Goal: Information Seeking & Learning: Learn about a topic

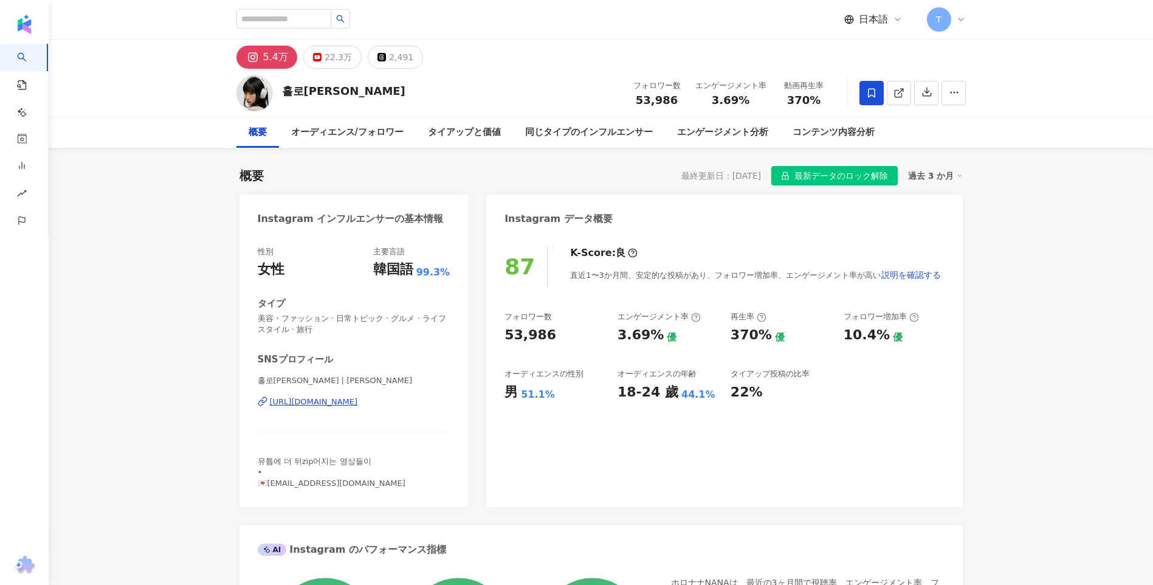
scroll to position [0, 78]
click at [355, 55] on button "22.3万" at bounding box center [332, 57] width 58 height 23
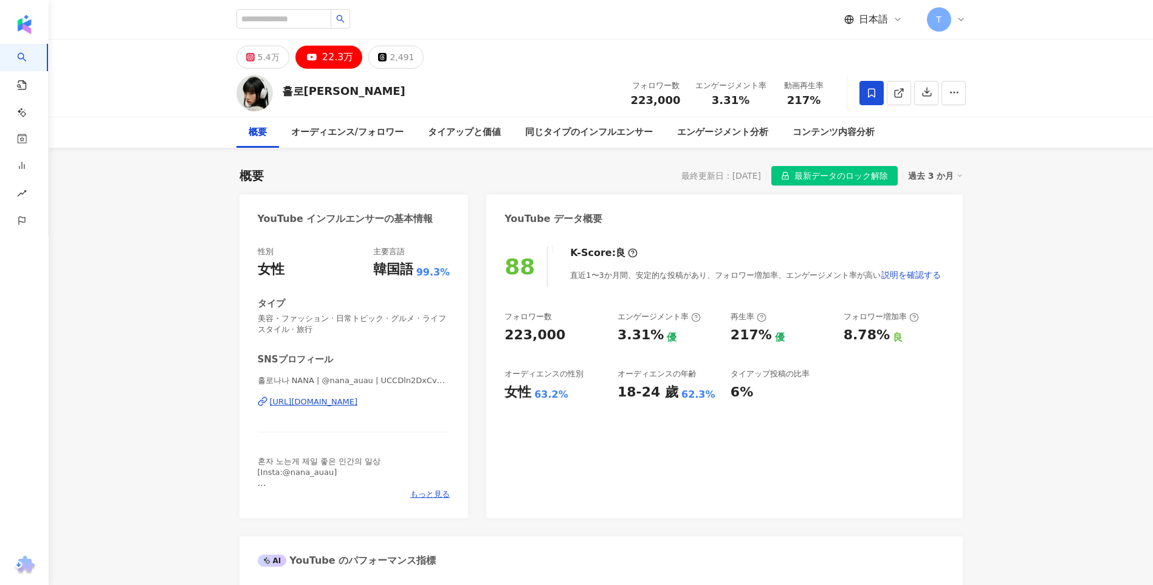
click at [358, 396] on div "[URL][DOMAIN_NAME]" at bounding box center [314, 401] width 88 height 11
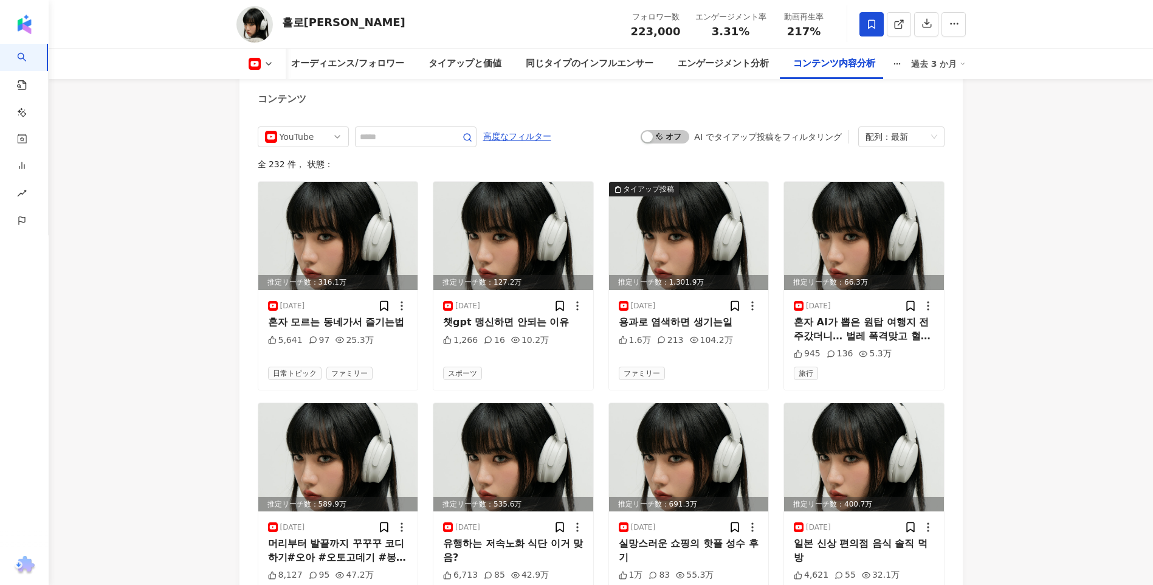
scroll to position [3709, 0]
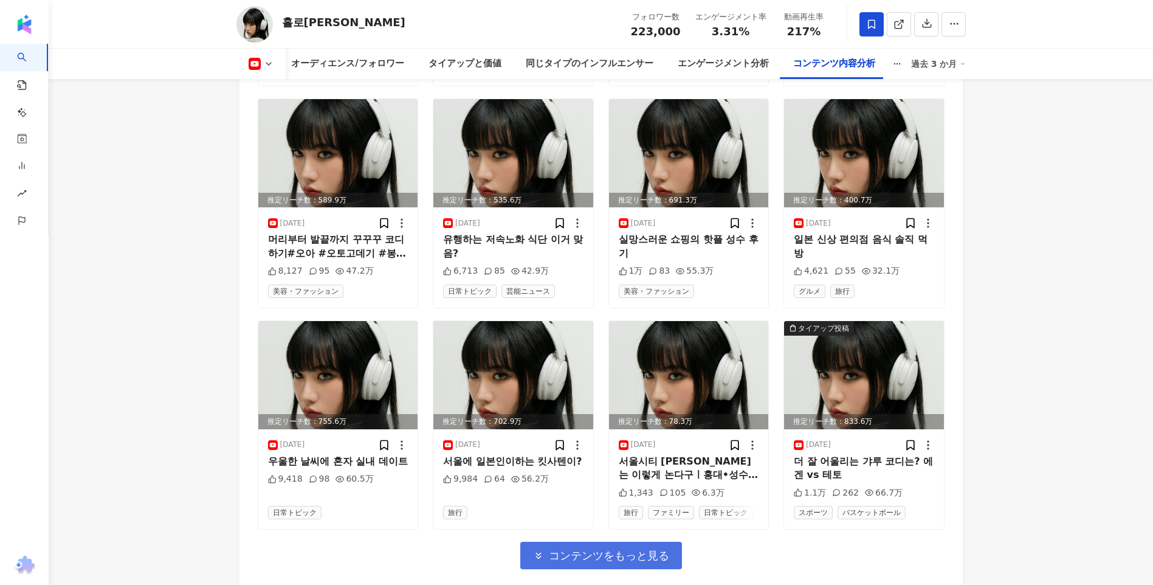
click at [568, 551] on span "コンテンツをもっと見る" at bounding box center [609, 555] width 120 height 13
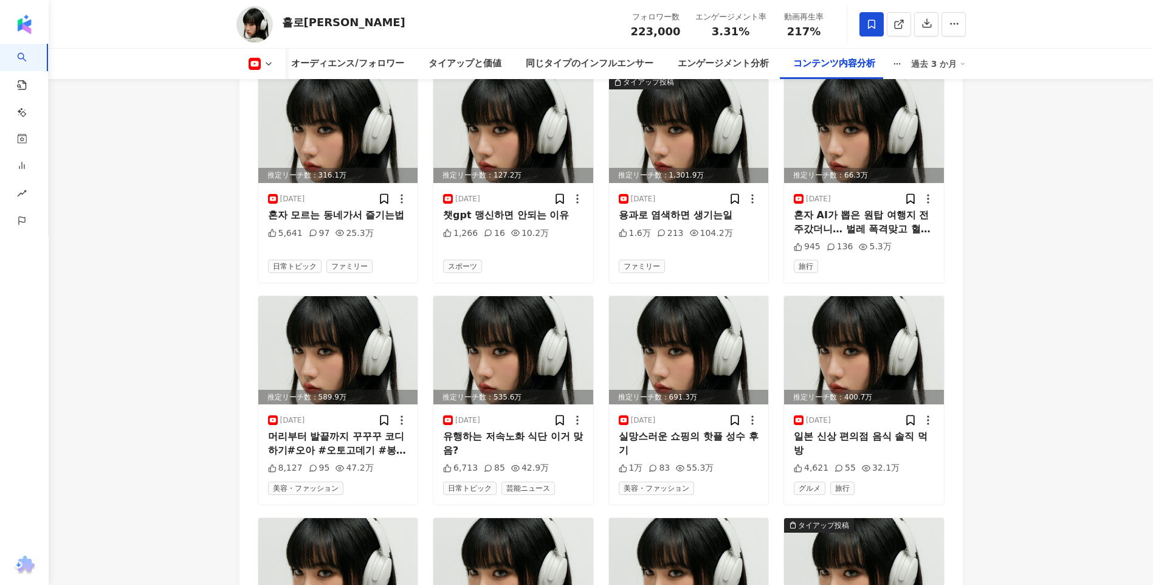
scroll to position [3405, 0]
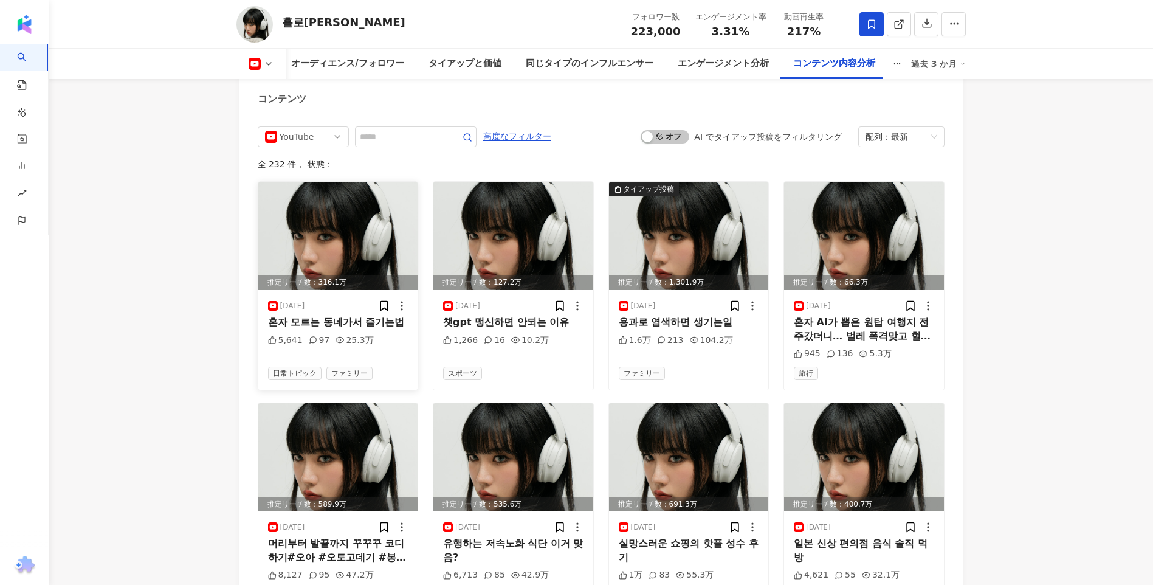
click at [300, 236] on img at bounding box center [338, 236] width 160 height 108
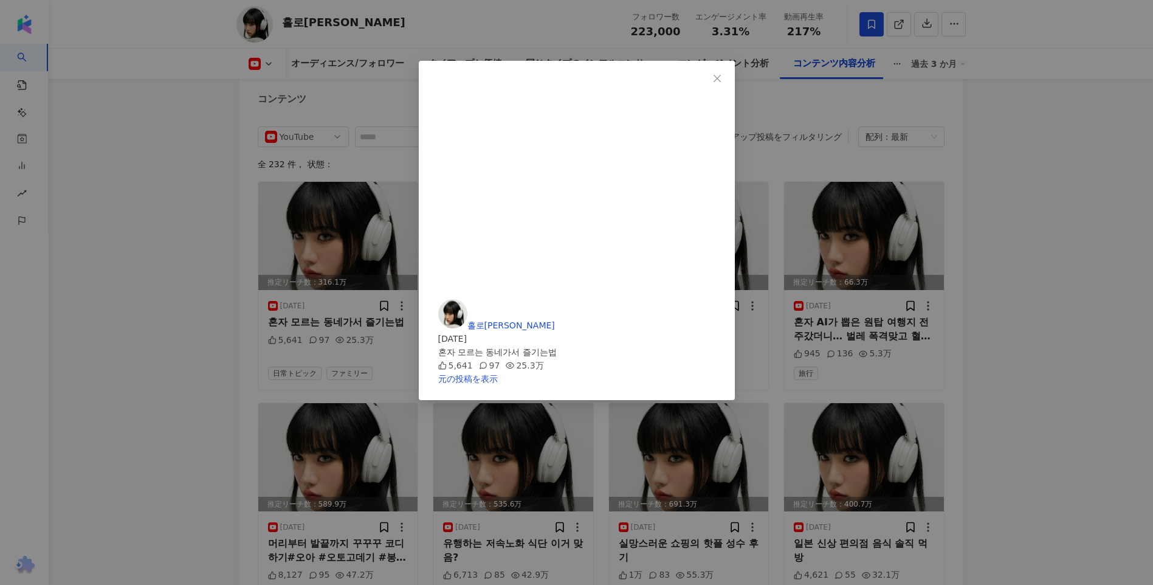
click at [1061, 370] on div "홀로나나 NANA 2025/08/18 혼자 모르는 동네가서 즐기는법 5,641 97 25.3万 元の投稿を表示" at bounding box center [576, 292] width 1153 height 585
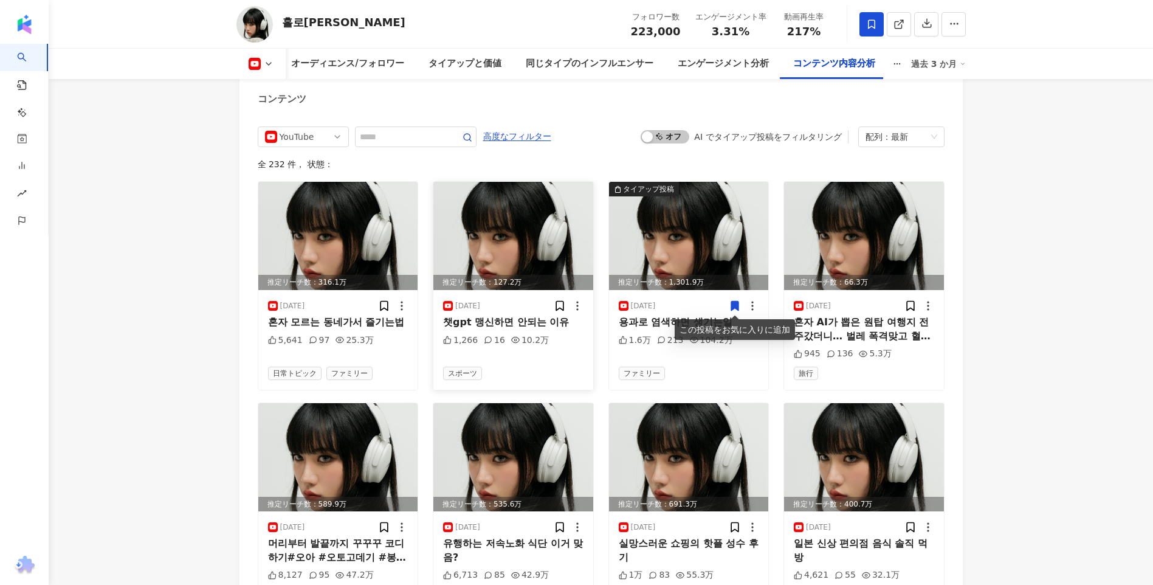
click at [476, 227] on img at bounding box center [514, 236] width 160 height 108
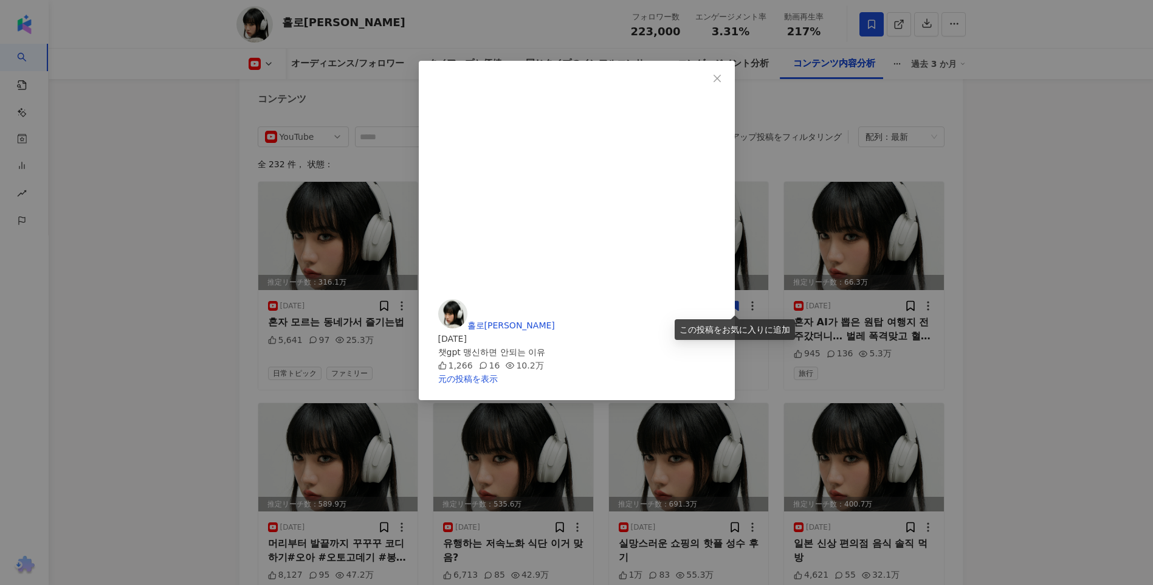
click at [1003, 314] on div "홀로나나 NANA 2025/08/17 챗gpt 맹신하면 안되는 이유 1,266 16 10.2万 元の投稿を表示" at bounding box center [576, 292] width 1153 height 585
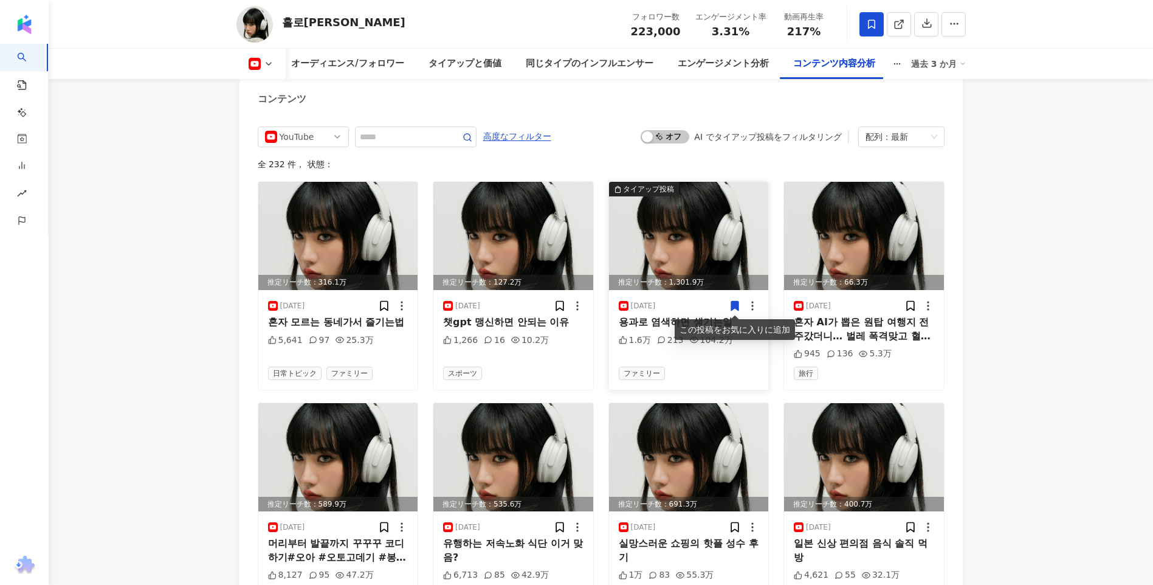
click at [693, 228] on img at bounding box center [689, 236] width 160 height 108
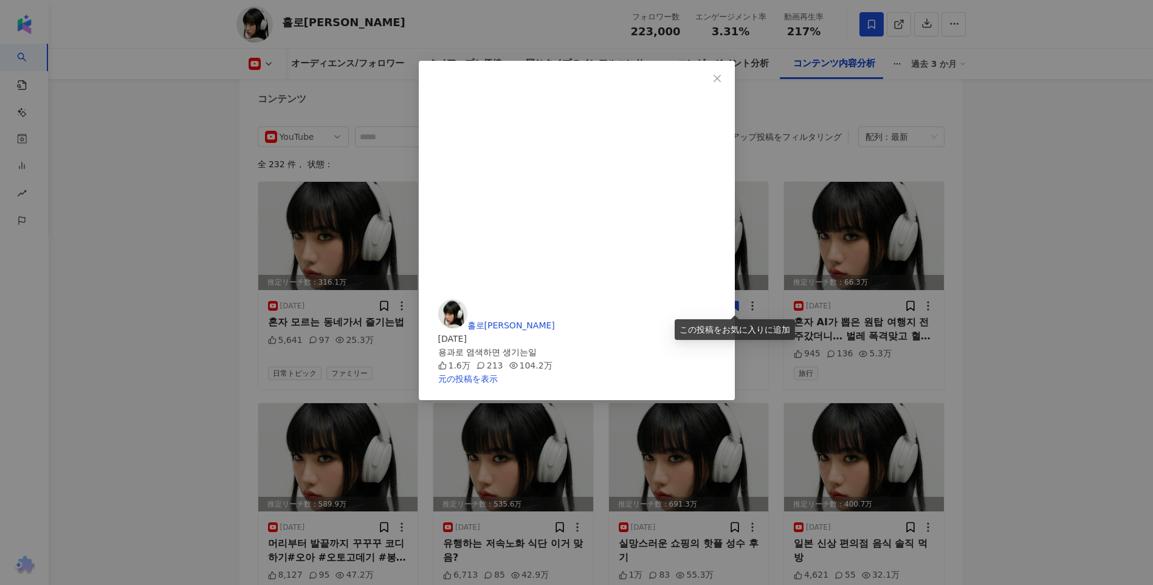
click at [946, 281] on div "홀로나나 NANA 2025/08/16 용과로 염색하면 생기는일 1.6万 213 104.2万 元の投稿を表示" at bounding box center [576, 292] width 1153 height 585
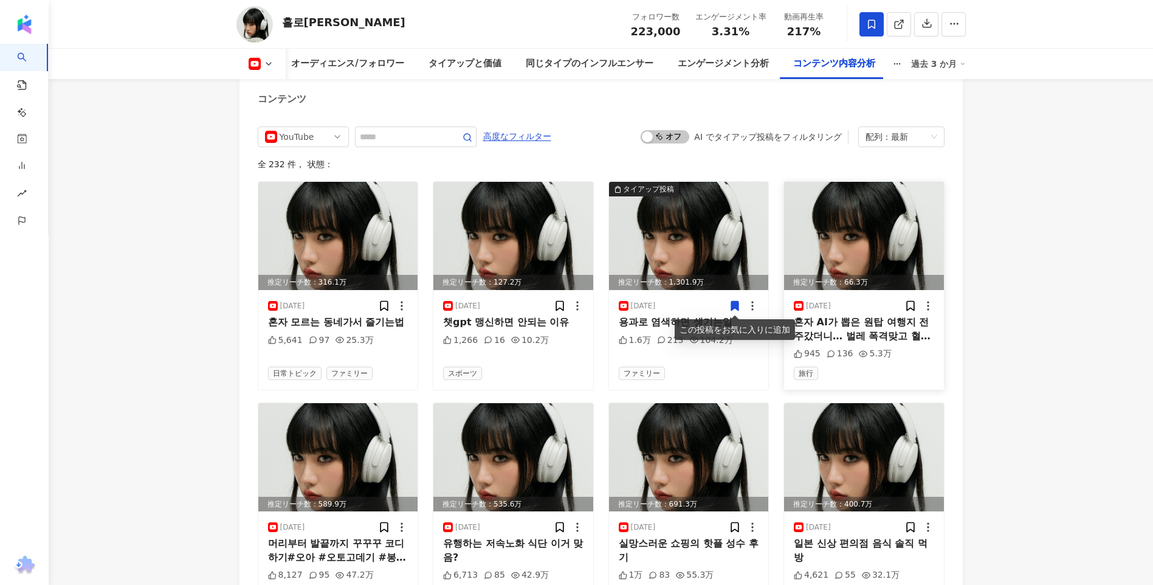
click at [845, 224] on img at bounding box center [864, 236] width 160 height 108
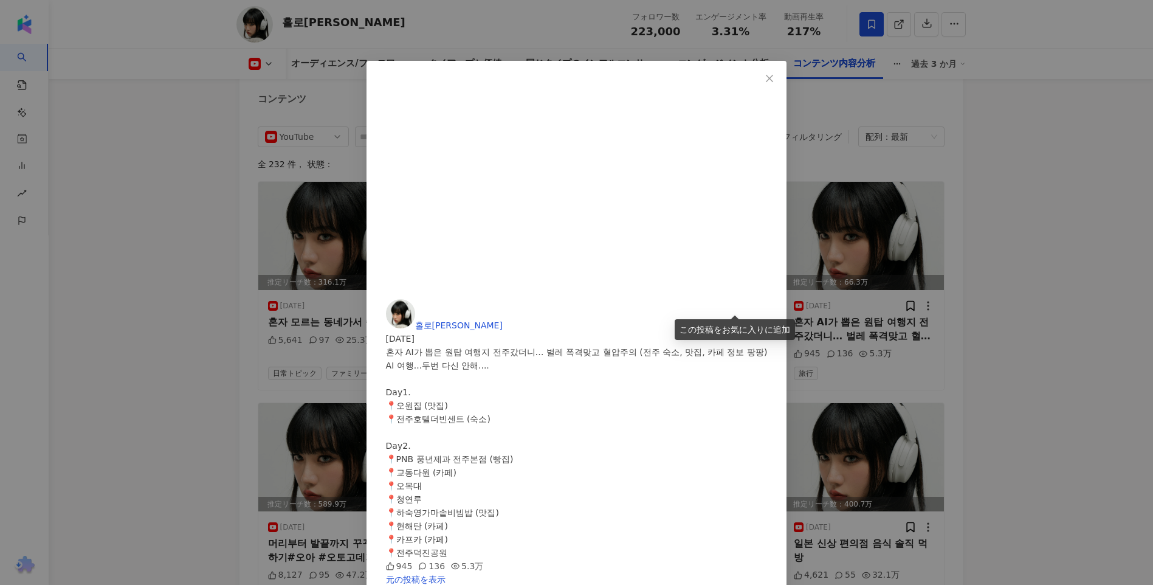
click at [979, 266] on div "홀로나나 NANA 2025/08/14 혼자 AI가 뽑은 원탑 여행지 전주갔더니… 벌레 폭격맞고 혈압주의 (전주 숙소, 맛집, 카페 정보 팡팡)…" at bounding box center [576, 292] width 1153 height 585
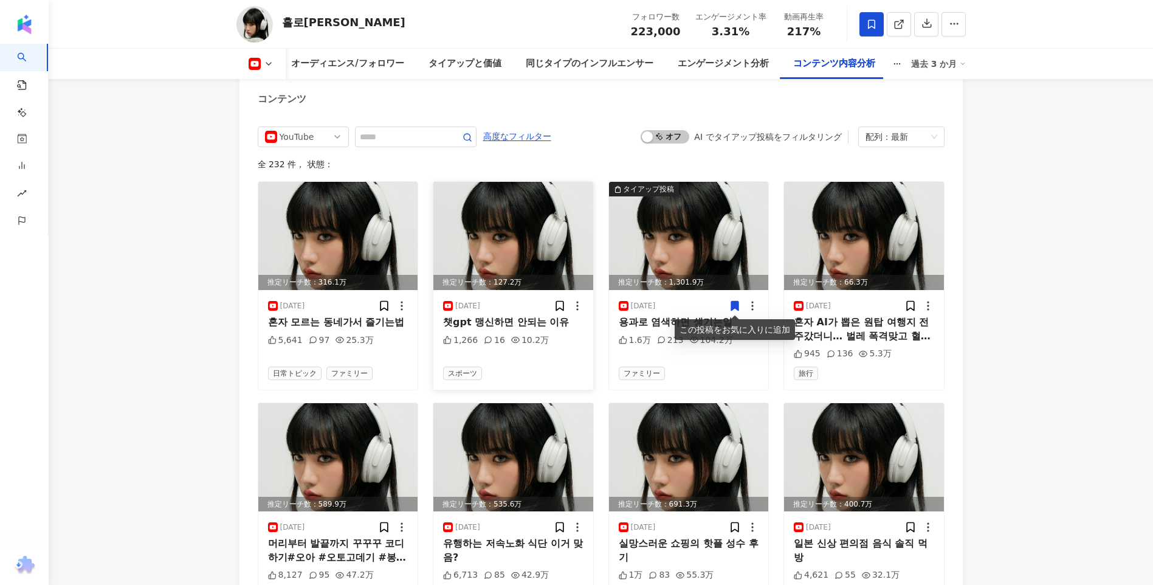
click at [471, 222] on img at bounding box center [514, 236] width 160 height 108
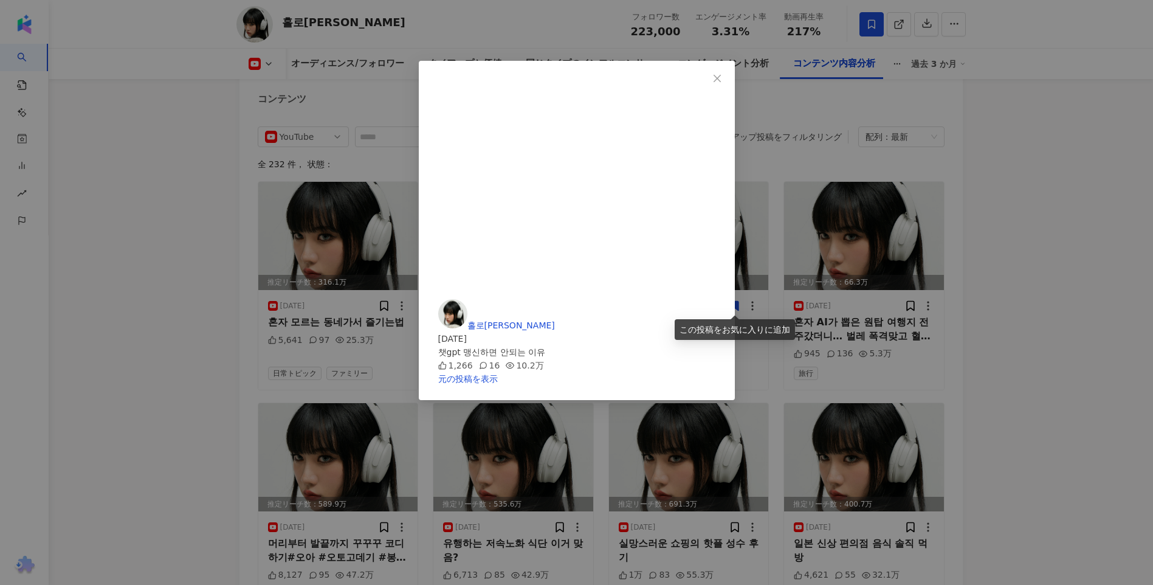
click at [1027, 391] on div "홀로나나 NANA 2025/08/17 챗gpt 맹신하면 안되는 이유 1,266 16 10.2万 元の投稿を表示" at bounding box center [576, 292] width 1153 height 585
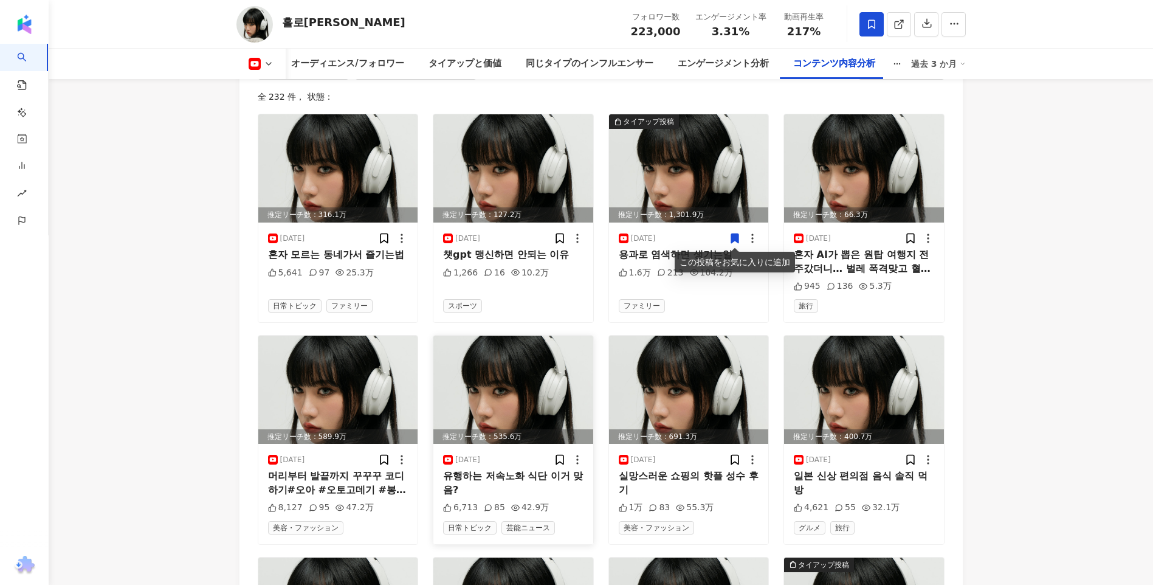
scroll to position [3526, 0]
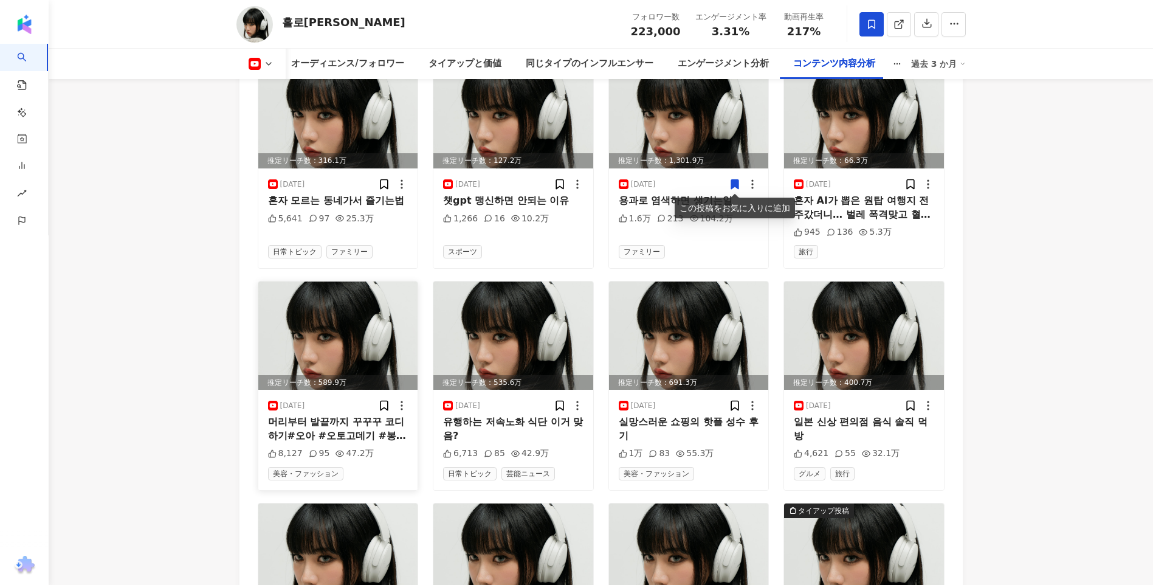
click at [354, 337] on img at bounding box center [338, 336] width 160 height 108
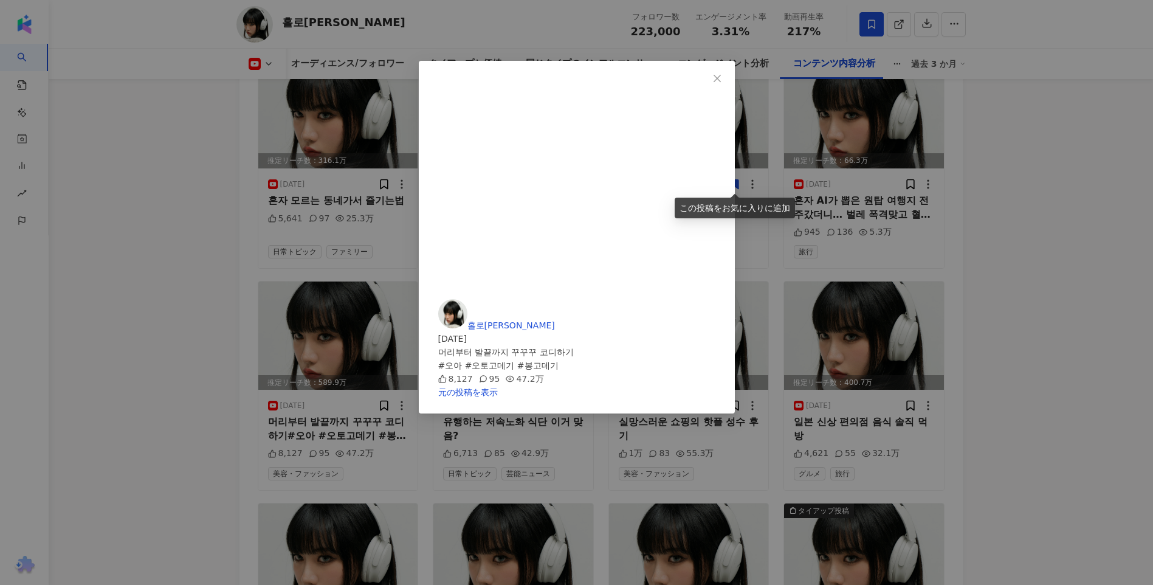
click at [1064, 404] on div "홀로나나 NANA 2025/08/12 머리부터 발끝까지 꾸꾸꾸 코디하기 #오아 #오토고데기 #봉고데기 8,127 95 47.2万 元の投稿を表示" at bounding box center [576, 292] width 1153 height 585
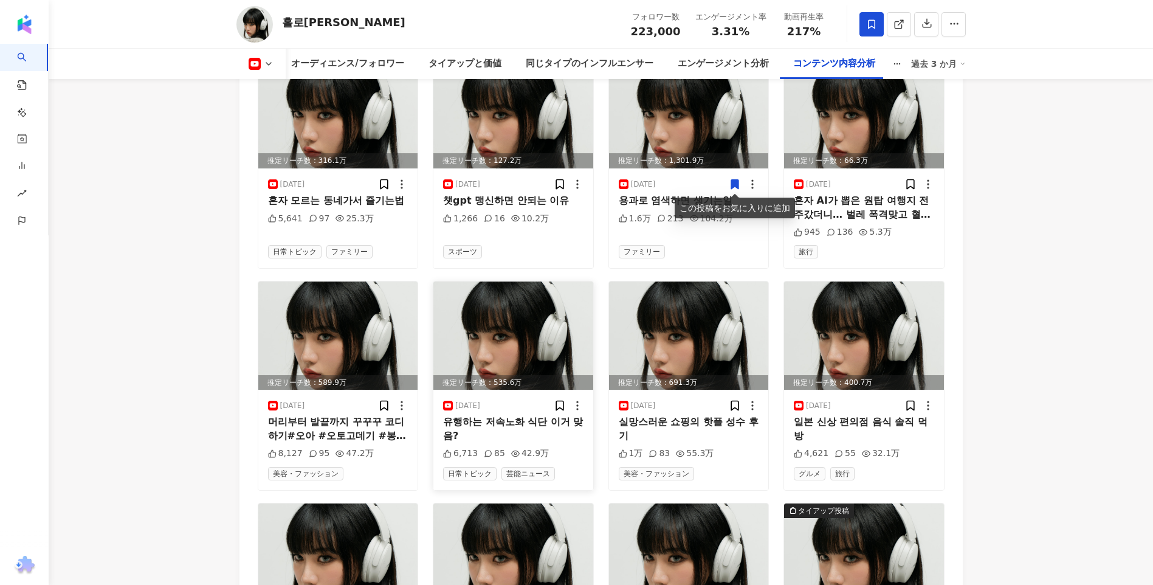
click at [548, 327] on img at bounding box center [514, 336] width 160 height 108
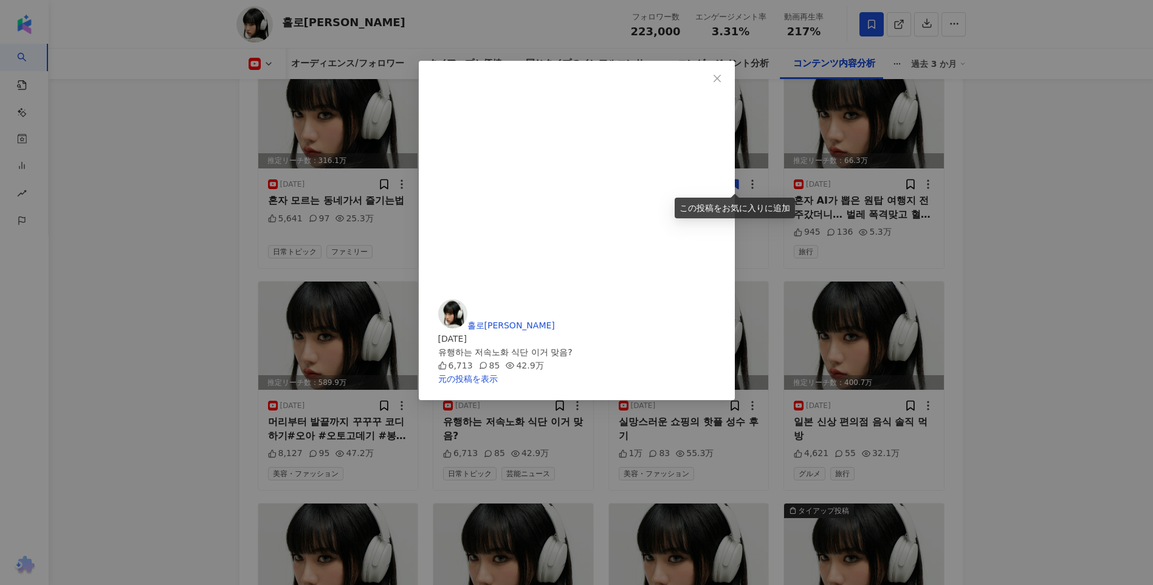
click at [1024, 344] on div "홀로나나 NANA 2025/08/10 유행하는 저속노화 식단 이거 맞음? 6,713 85 42.9万 元の投稿を表示" at bounding box center [576, 292] width 1153 height 585
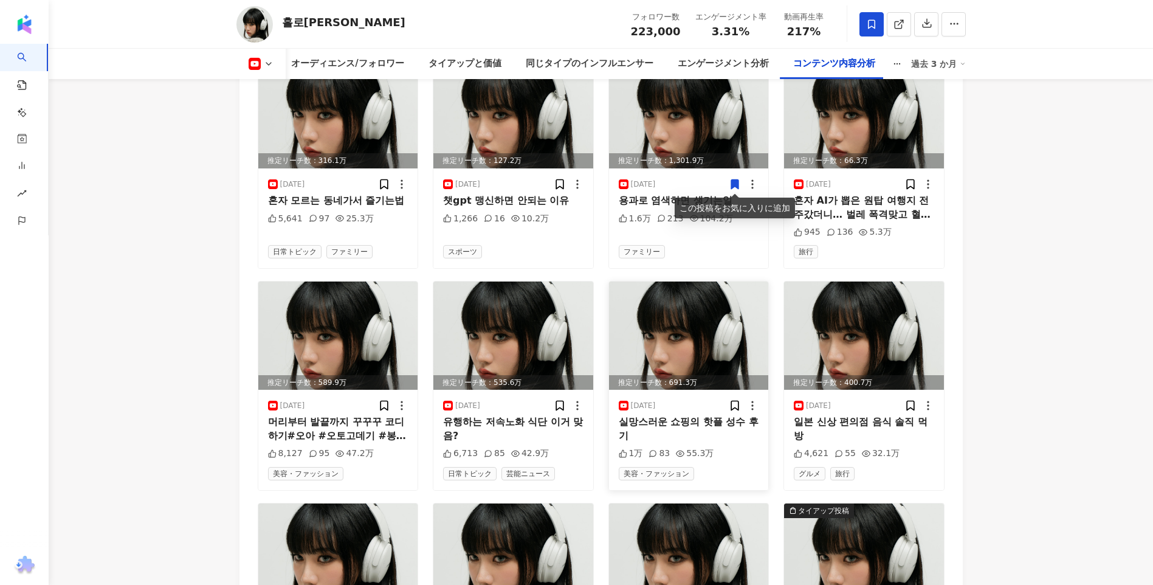
click at [662, 322] on img at bounding box center [689, 336] width 160 height 108
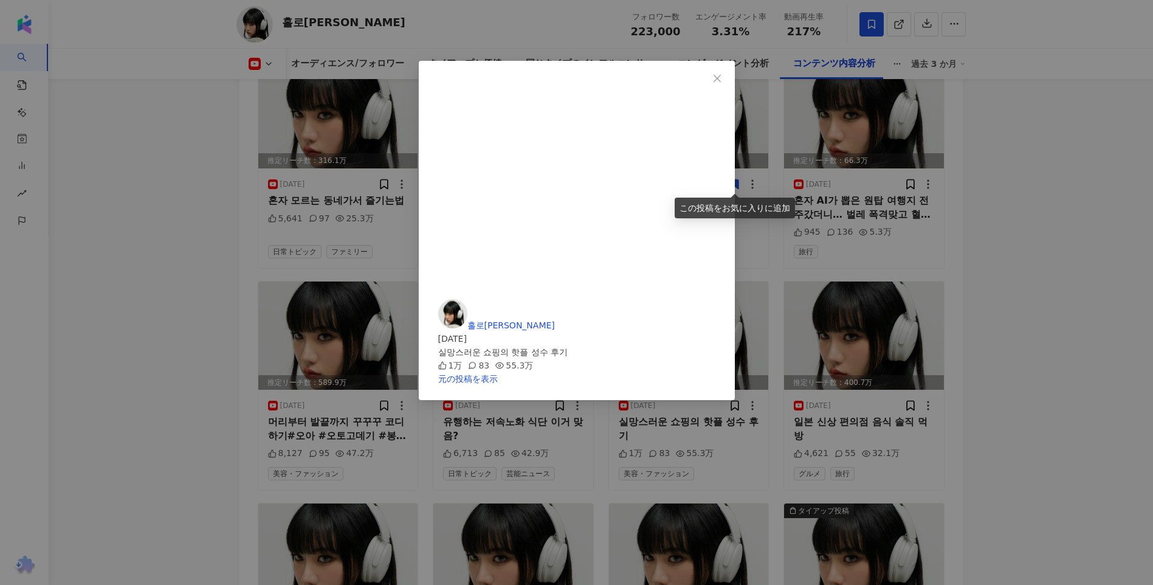
click at [1037, 336] on div "홀로나나 NANA 2025/08/08 실망스러운 쇼핑의 핫플 성수 후기 1万 83 55.3万 元の投稿を表示" at bounding box center [576, 292] width 1153 height 585
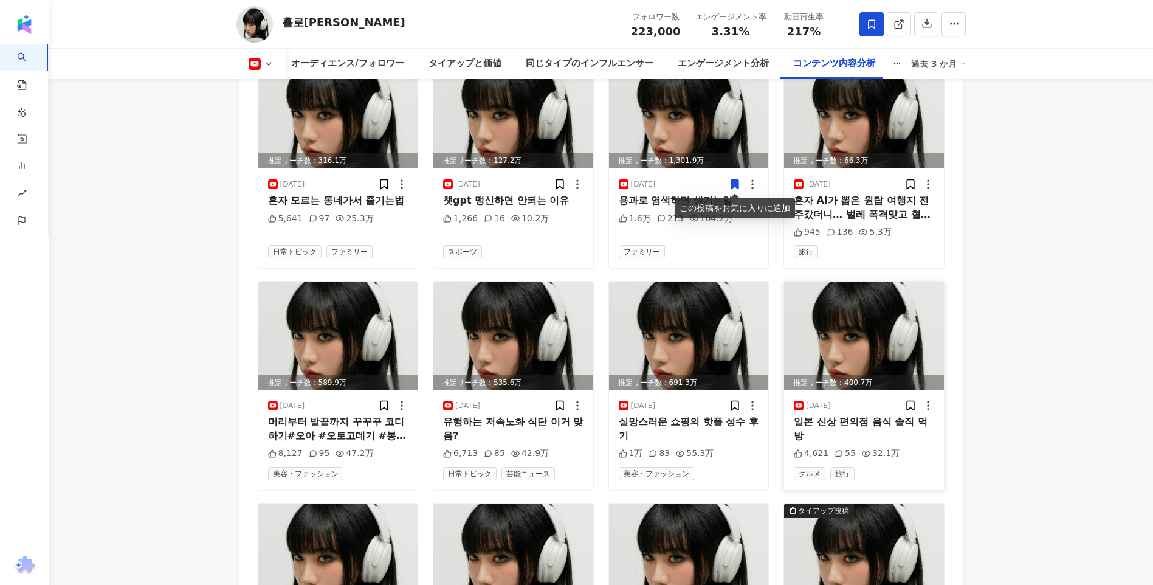
click at [816, 312] on img at bounding box center [864, 336] width 160 height 108
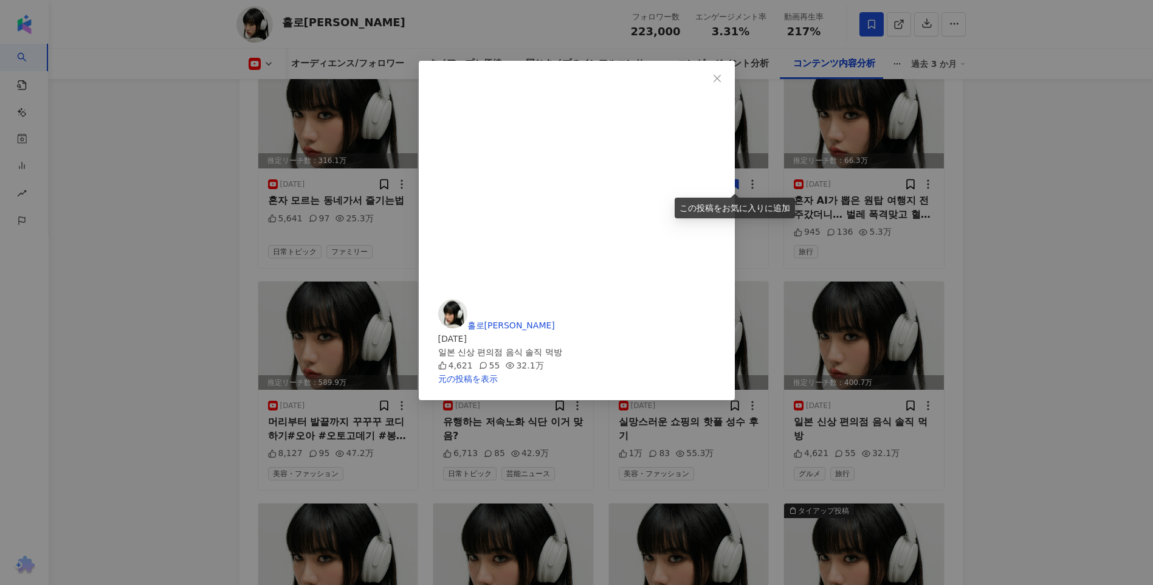
click at [1057, 355] on div "홀로나나 NANA 2025/08/05 일본 신상 편의점 음식 솔직 먹방 4,621 55 32.1万 元の投稿を表示" at bounding box center [576, 292] width 1153 height 585
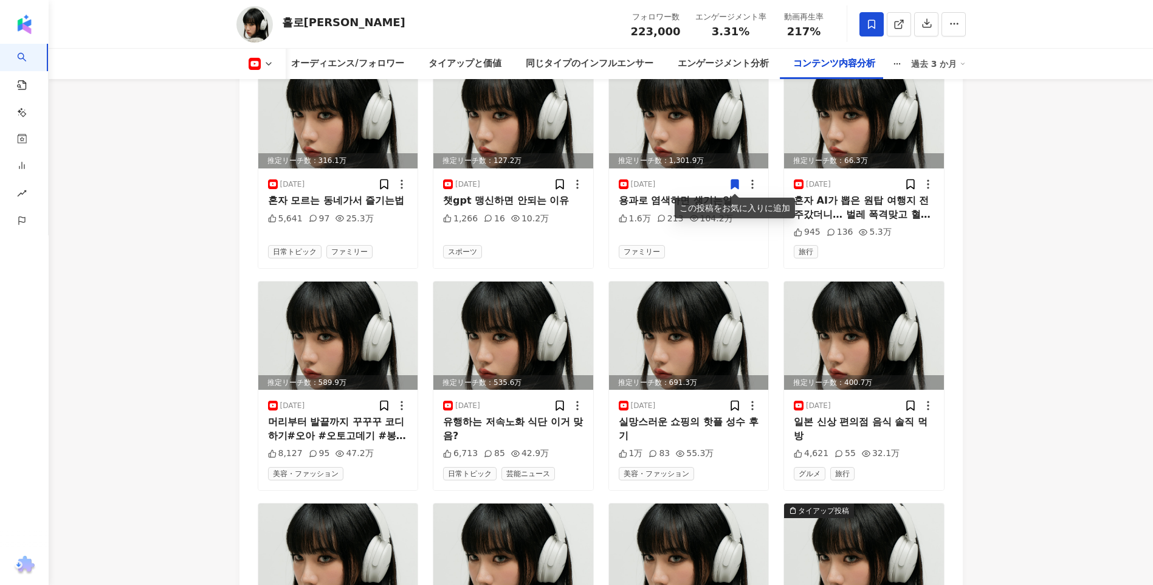
scroll to position [3770, 0]
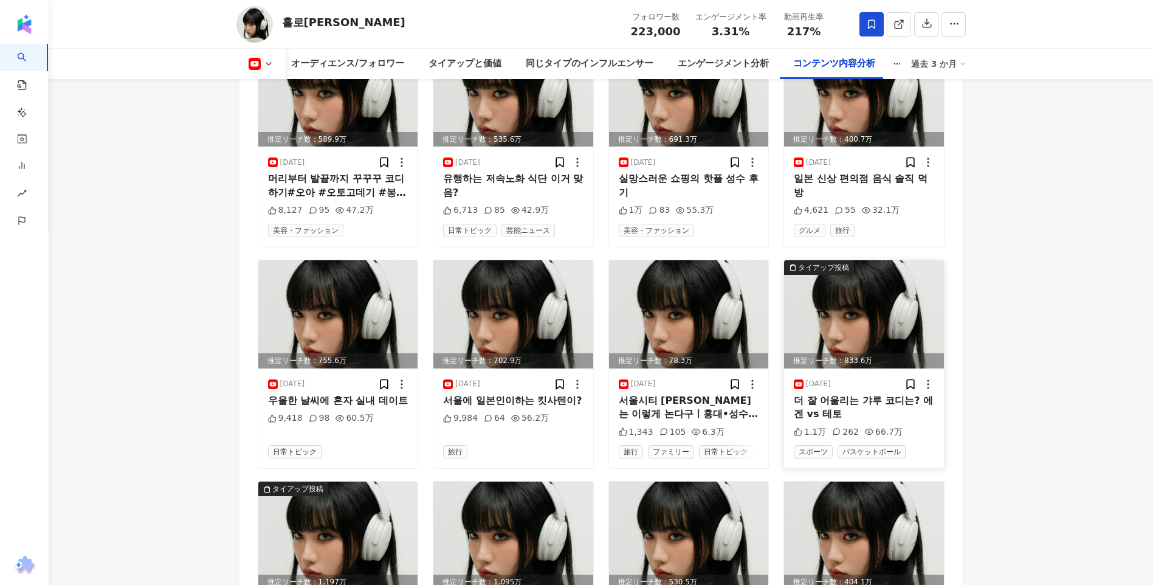
click at [897, 346] on img at bounding box center [864, 314] width 160 height 108
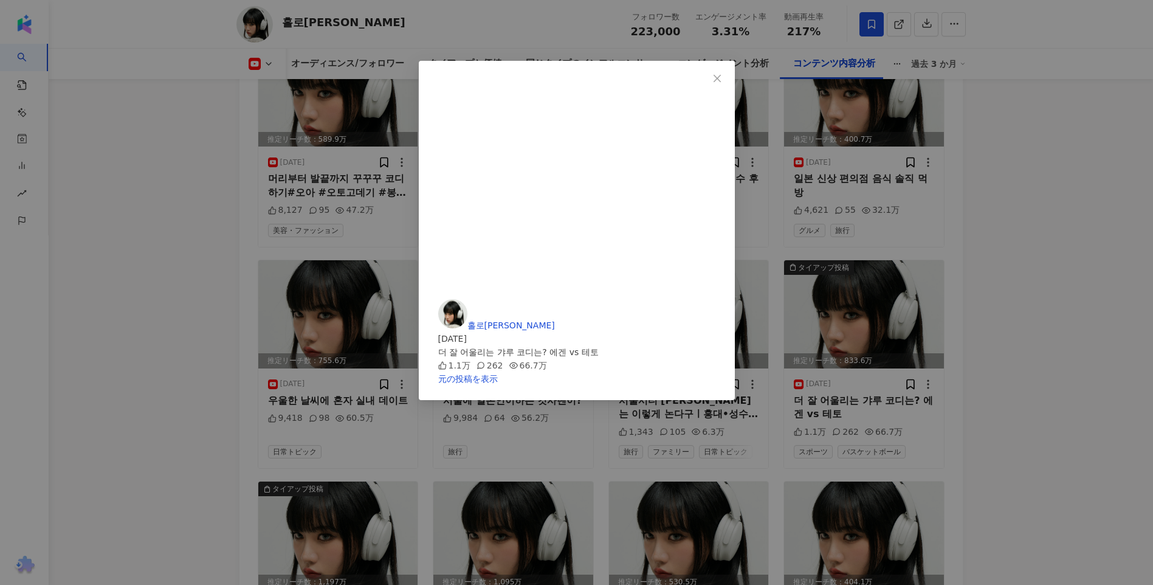
click at [1020, 359] on div "홀로나나 NANA 2025/07/28 더 잘 어울리는 갸루 코디는? 에겐 vs 테토 1.1万 262 66.7万 元の投稿を表示" at bounding box center [576, 292] width 1153 height 585
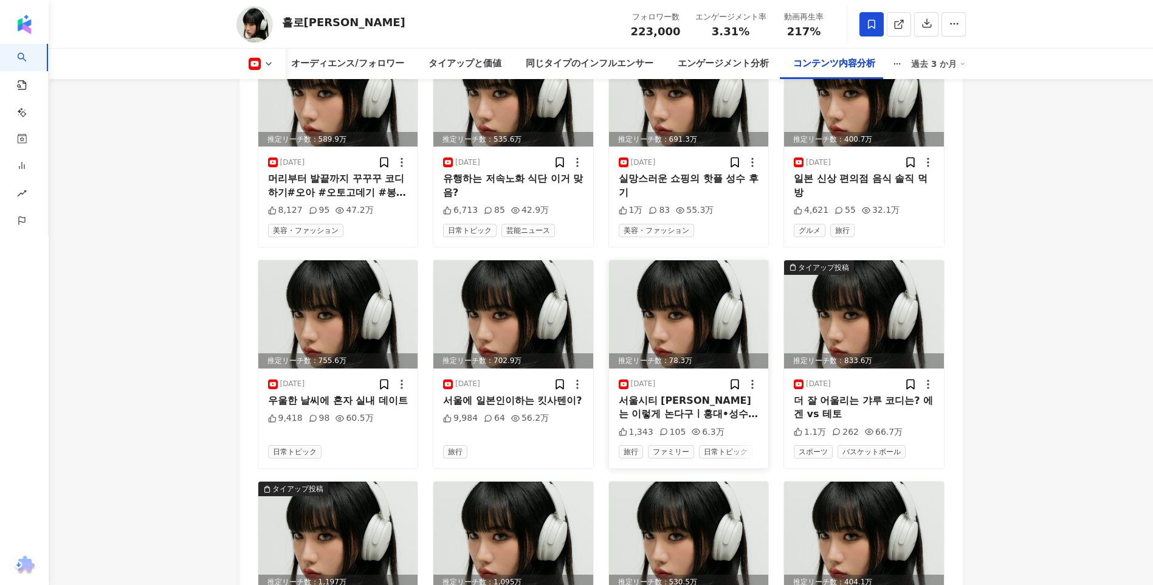
click at [701, 314] on img at bounding box center [689, 314] width 160 height 108
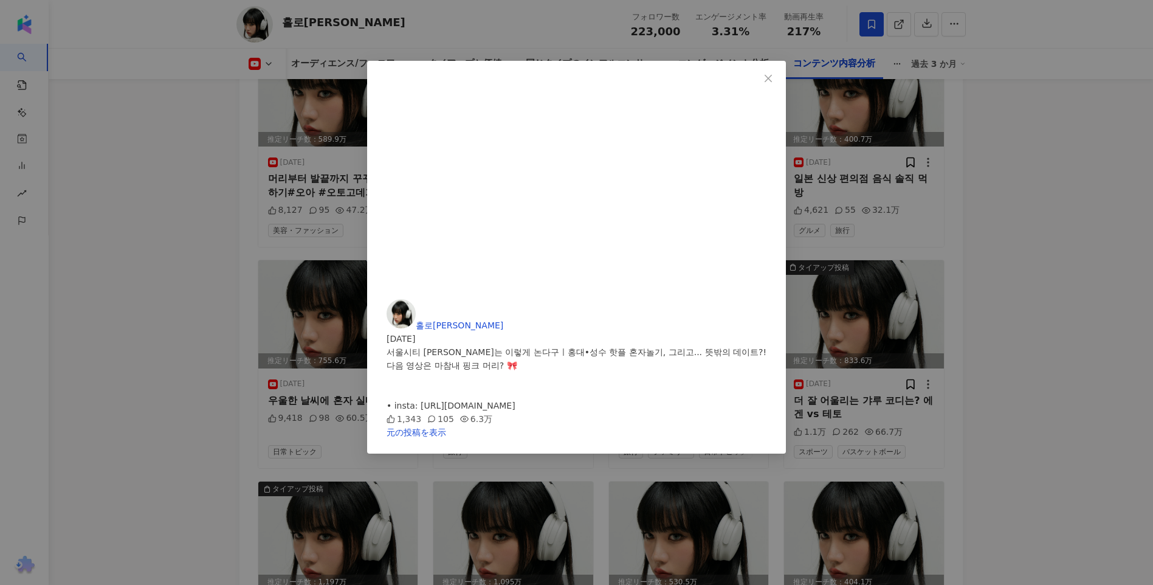
click at [975, 330] on div "홀로나나 NANA 2025/07/30 서울시티 K-갸루는 이렇게 논다구ㅣ홍대•성수 핫플 혼자놀기, 그리고... 뜻밖의 데이트?! 다음 영상은 …" at bounding box center [576, 292] width 1153 height 585
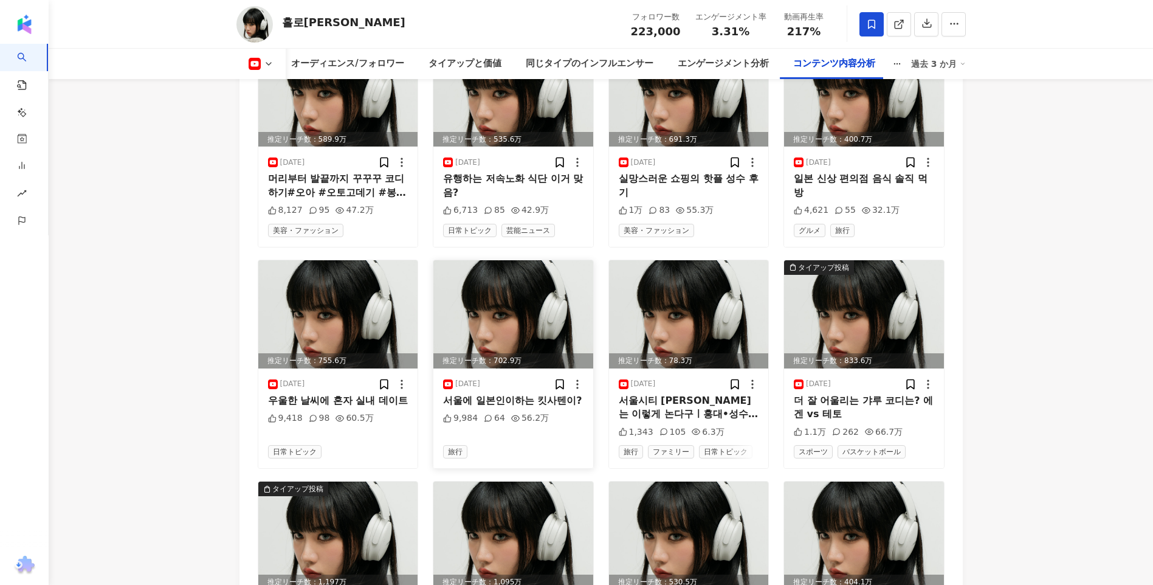
click at [511, 322] on img at bounding box center [514, 314] width 160 height 108
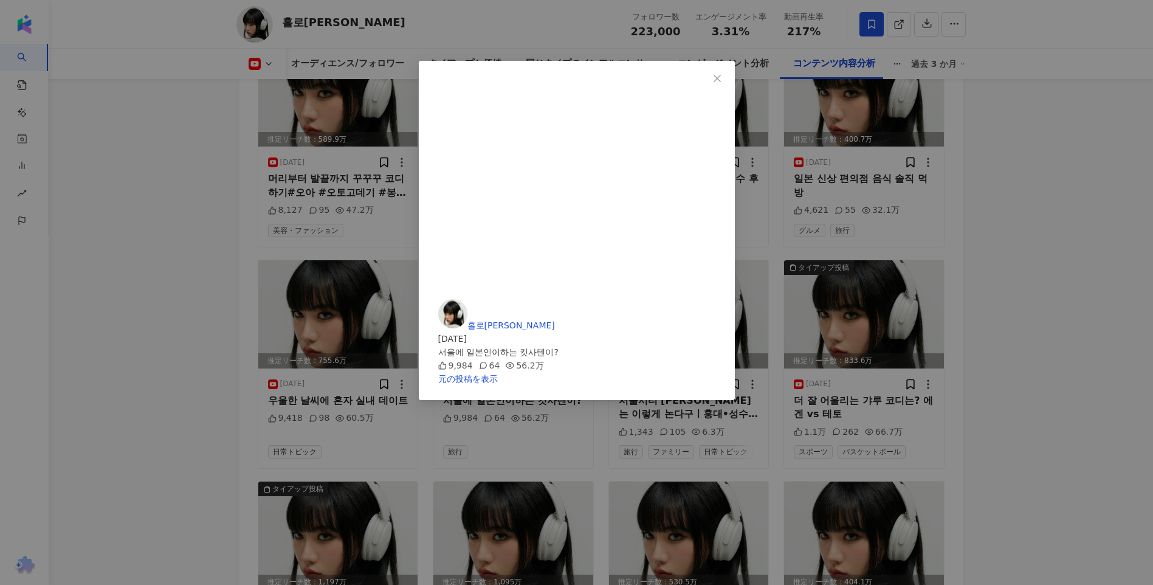
click at [1023, 345] on div "홀로나나 NANA 2025/08/02 서울에 일본인이하는 킷사텐이? 9,984 64 56.2万 元の投稿を表示" at bounding box center [576, 292] width 1153 height 585
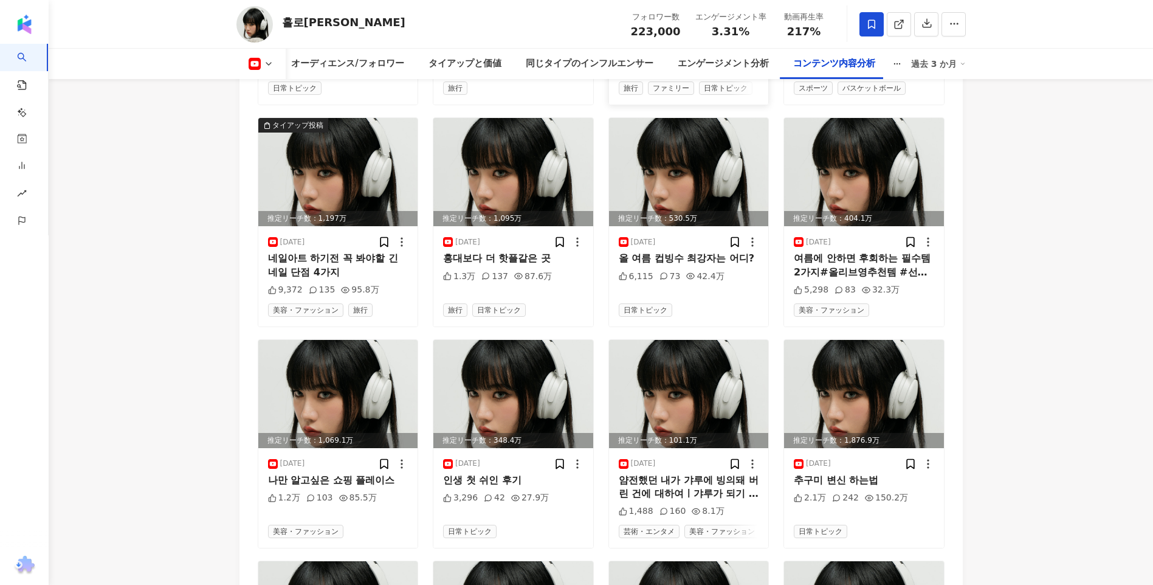
scroll to position [4317, 0]
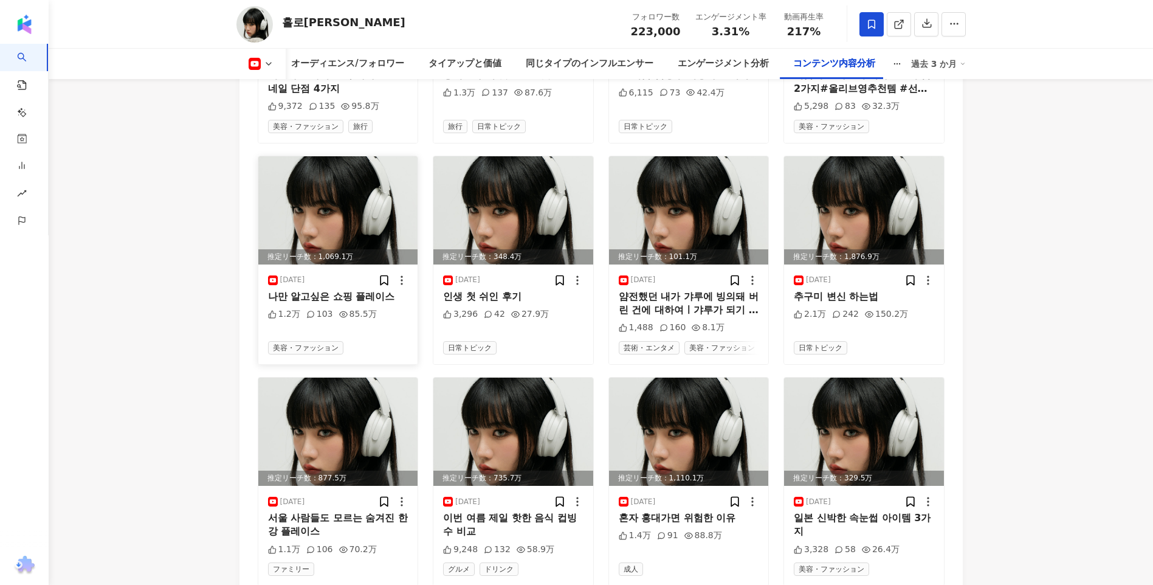
click at [272, 65] on icon at bounding box center [269, 64] width 10 height 10
click at [272, 89] on button "Instagram" at bounding box center [276, 86] width 65 height 17
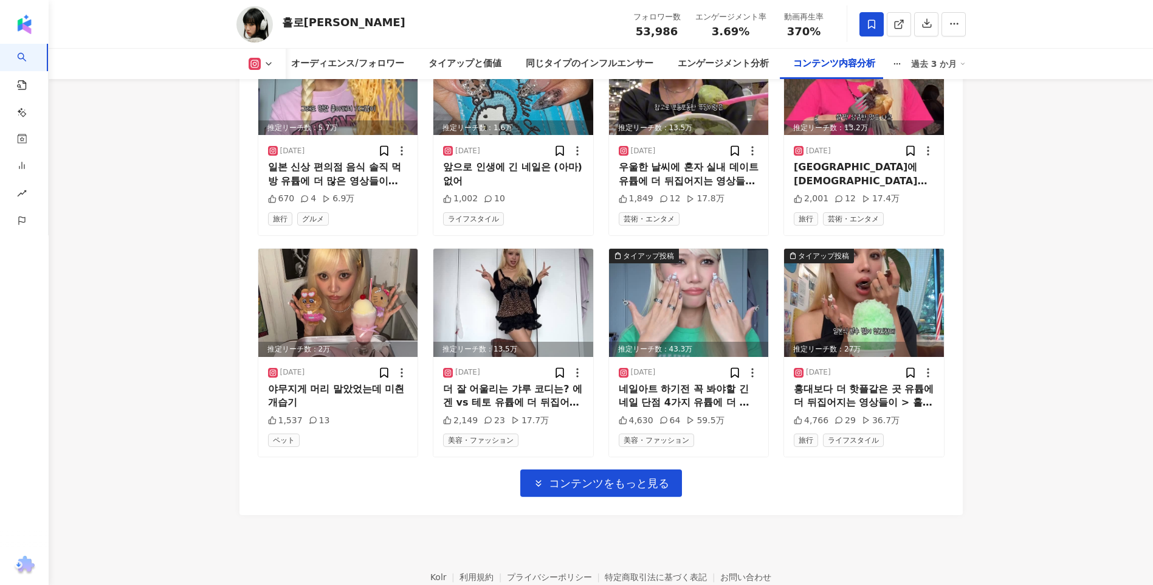
scroll to position [4216, 0]
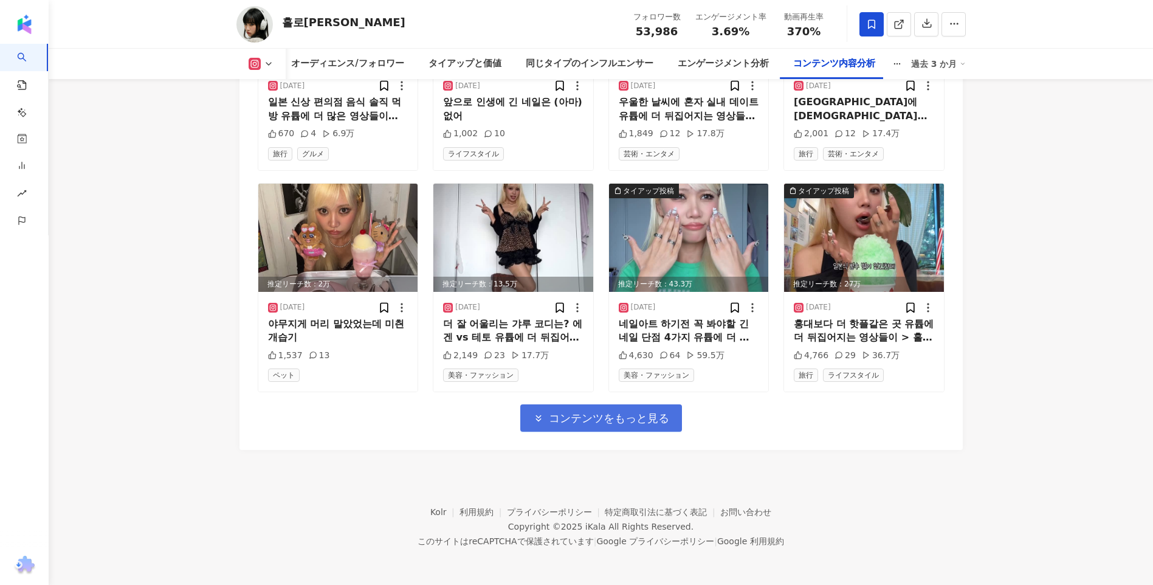
click at [620, 415] on span "コンテンツをもっと見る" at bounding box center [609, 418] width 120 height 13
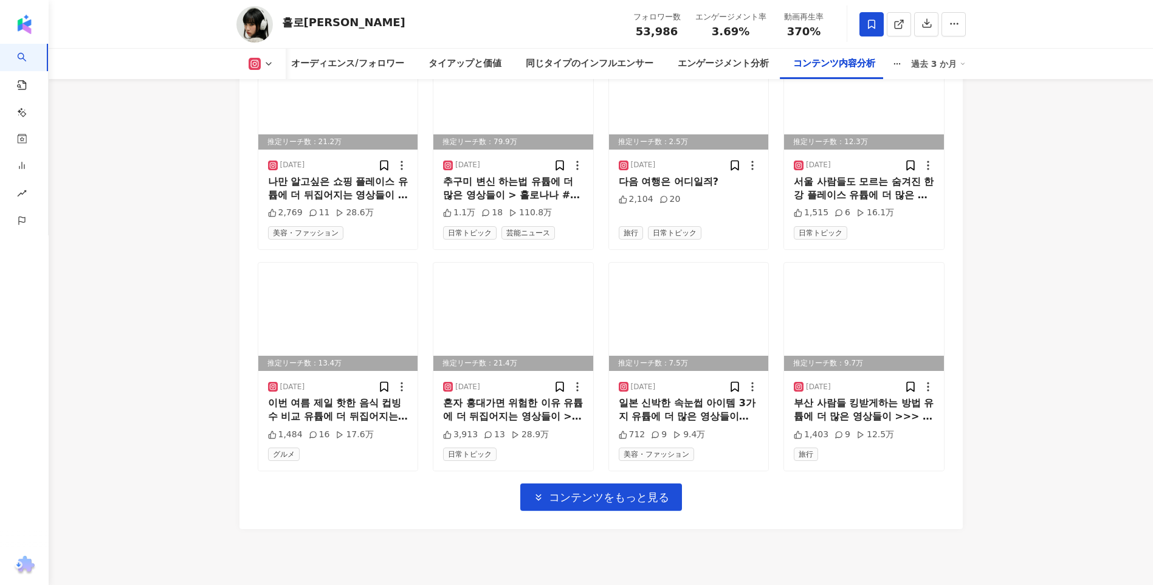
scroll to position [4880, 0]
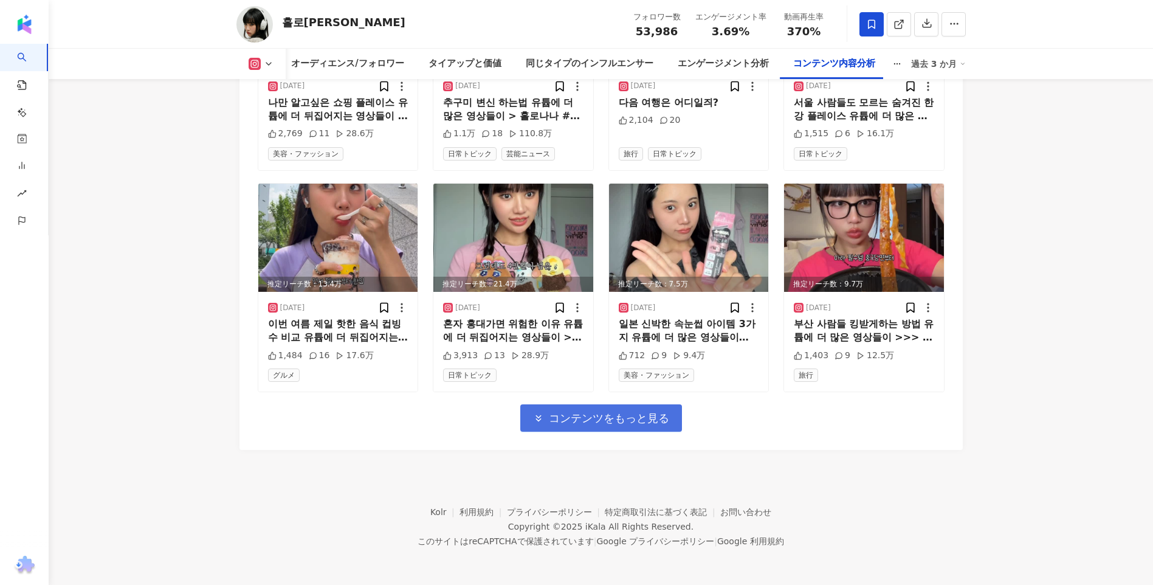
click at [553, 416] on span "コンテンツをもっと見る" at bounding box center [609, 418] width 120 height 13
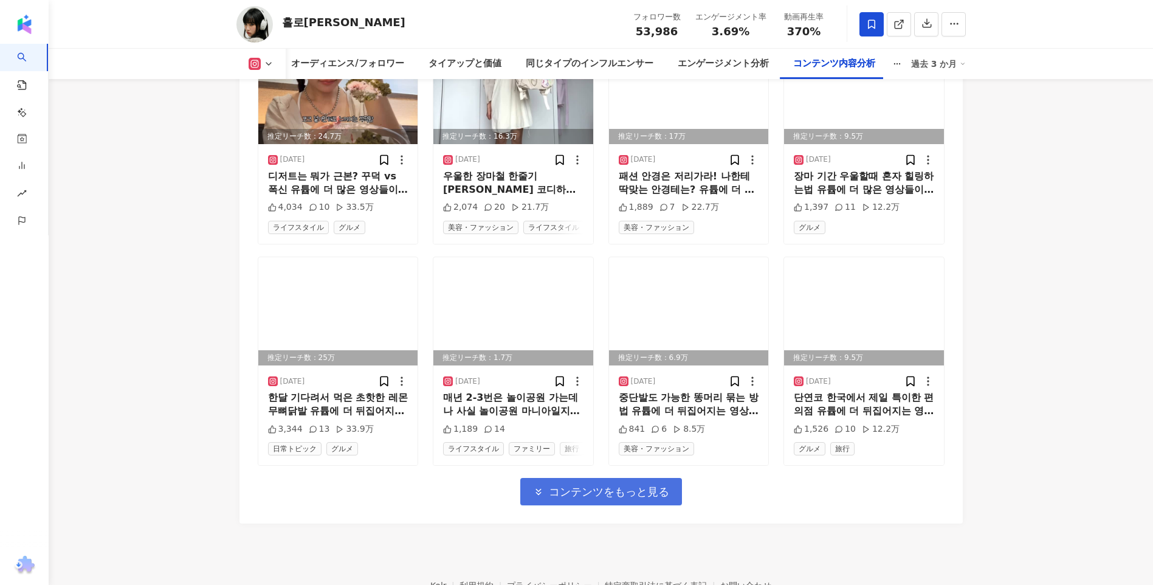
scroll to position [5563, 0]
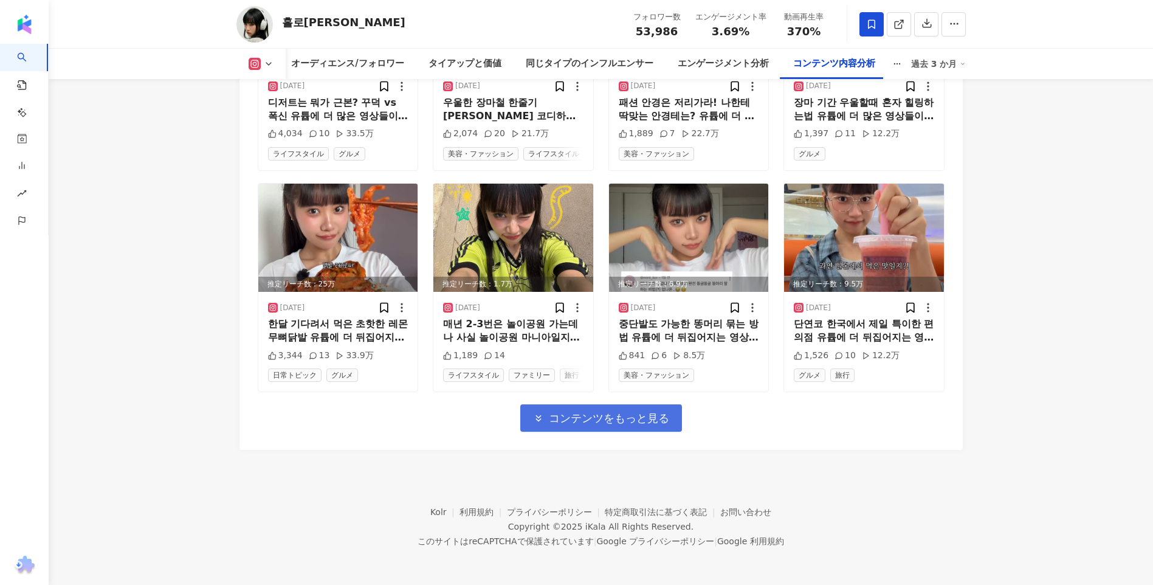
click at [621, 426] on button "コンテンツをもっと見る" at bounding box center [601, 417] width 162 height 27
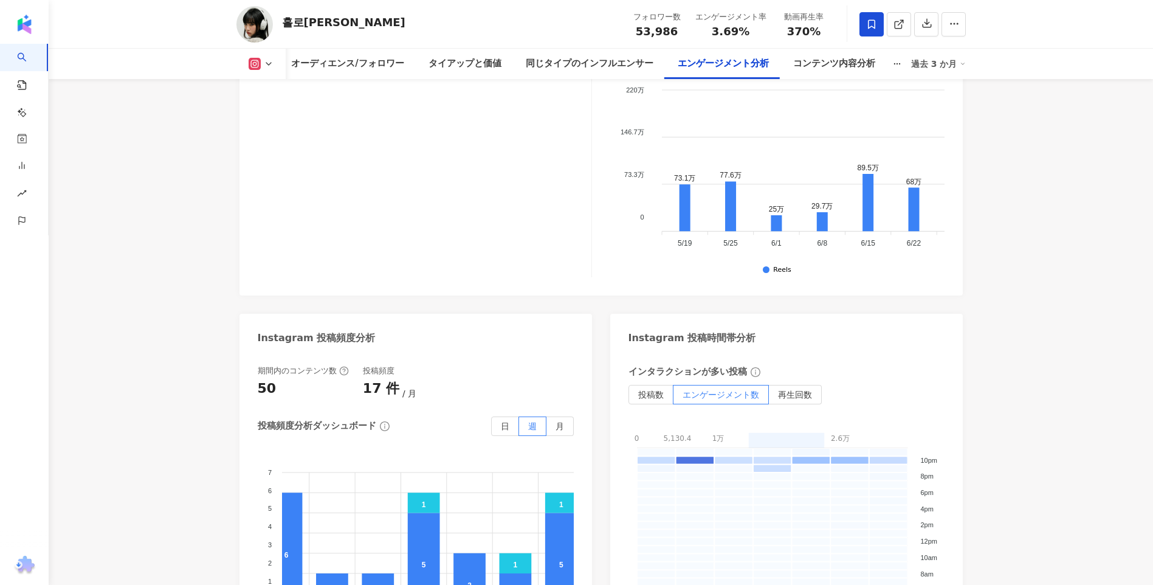
scroll to position [3557, 0]
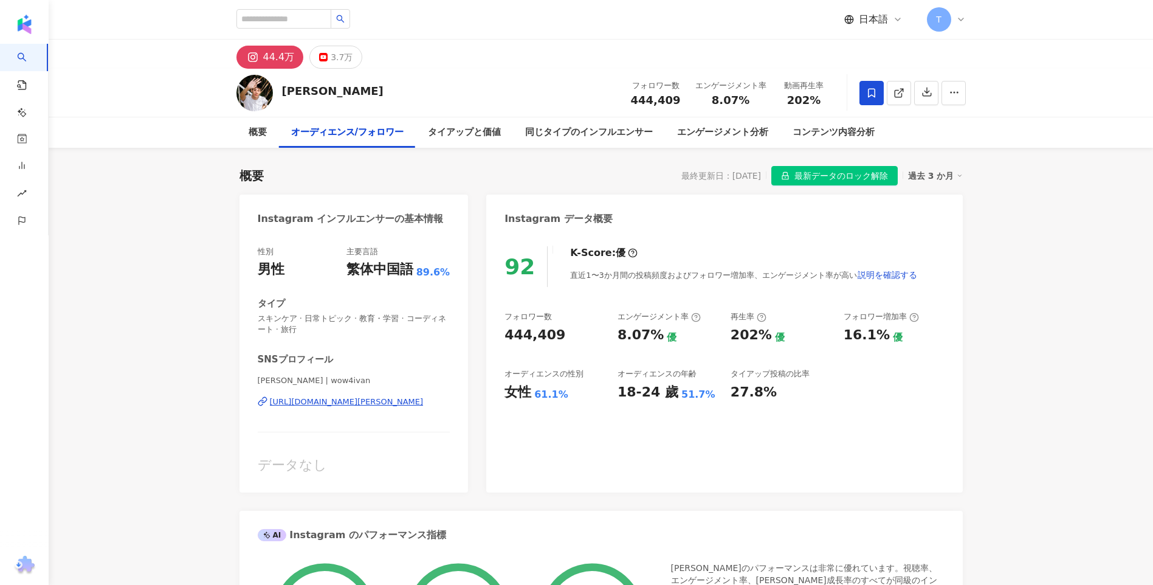
click at [348, 399] on div "https://www.instagram.com/wow4ivan/" at bounding box center [347, 401] width 154 height 11
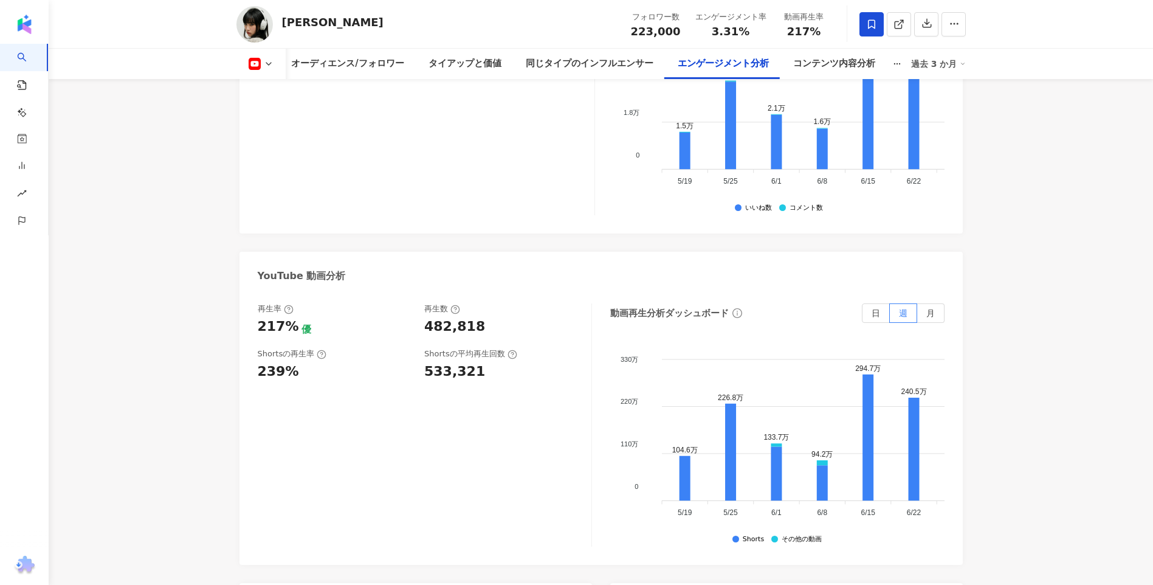
scroll to position [2270, 0]
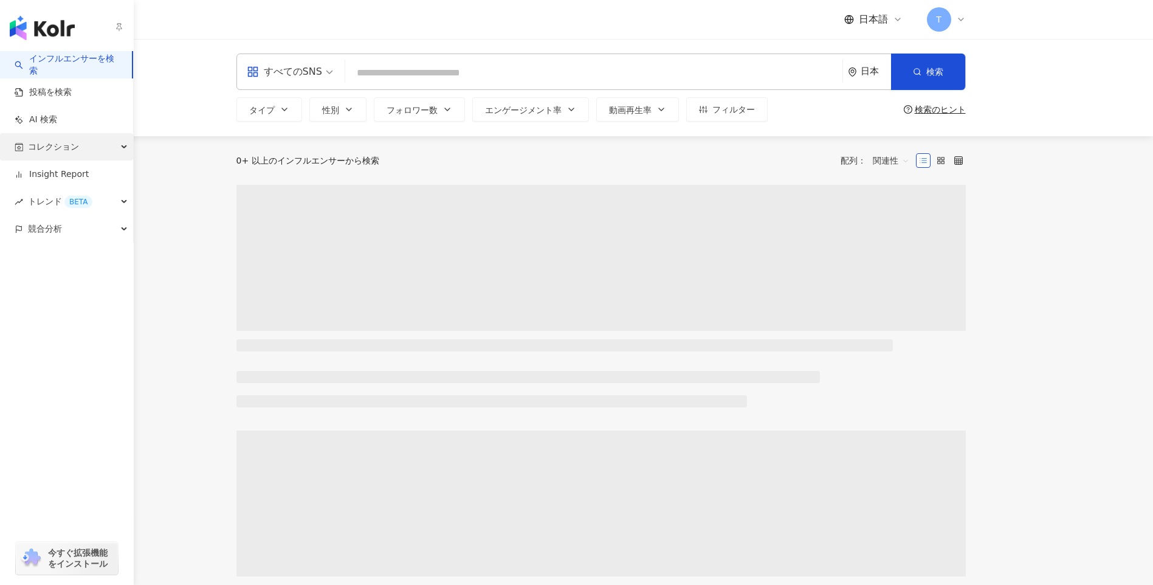
click at [27, 158] on div "コレクション" at bounding box center [66, 146] width 133 height 27
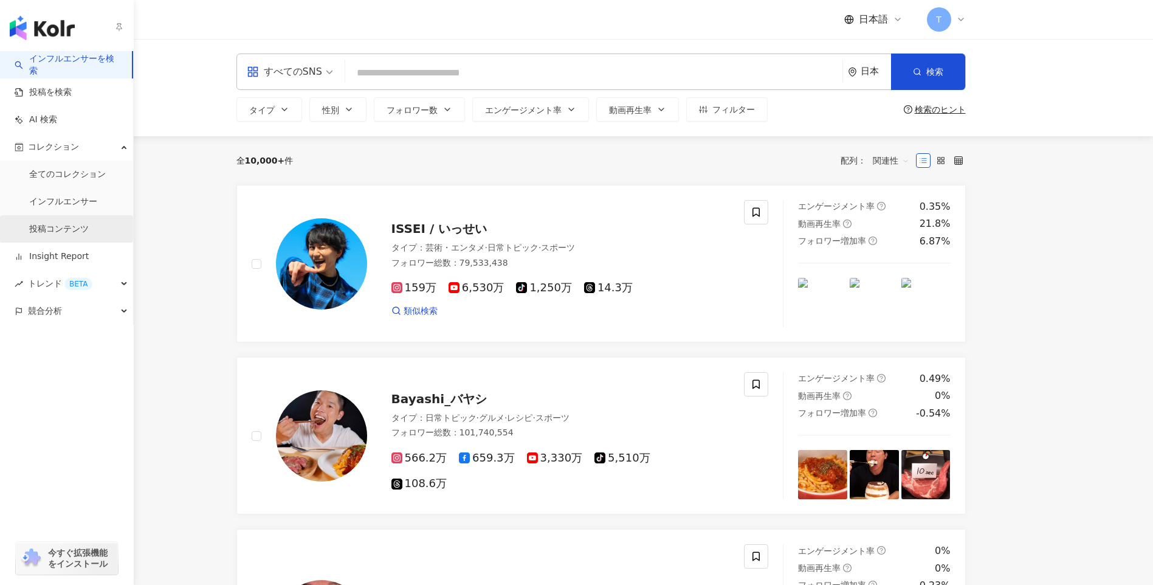
click at [49, 223] on link "投稿コンテンツ" at bounding box center [59, 229] width 60 height 12
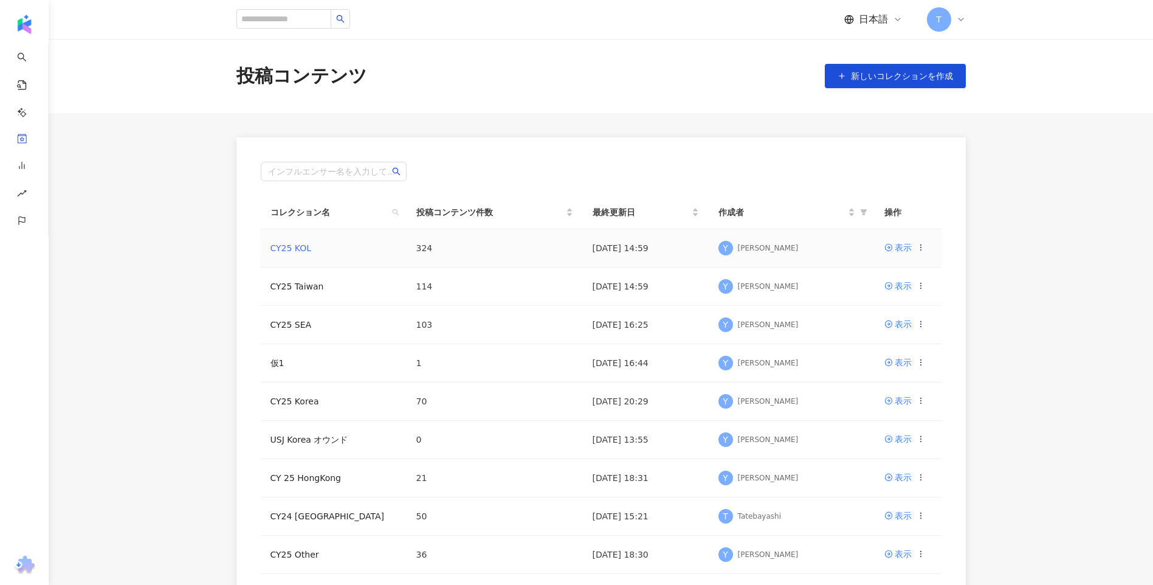
click at [294, 252] on link "CY25 KOL" at bounding box center [291, 248] width 41 height 10
click at [303, 398] on link "CY25 Korea" at bounding box center [295, 401] width 49 height 10
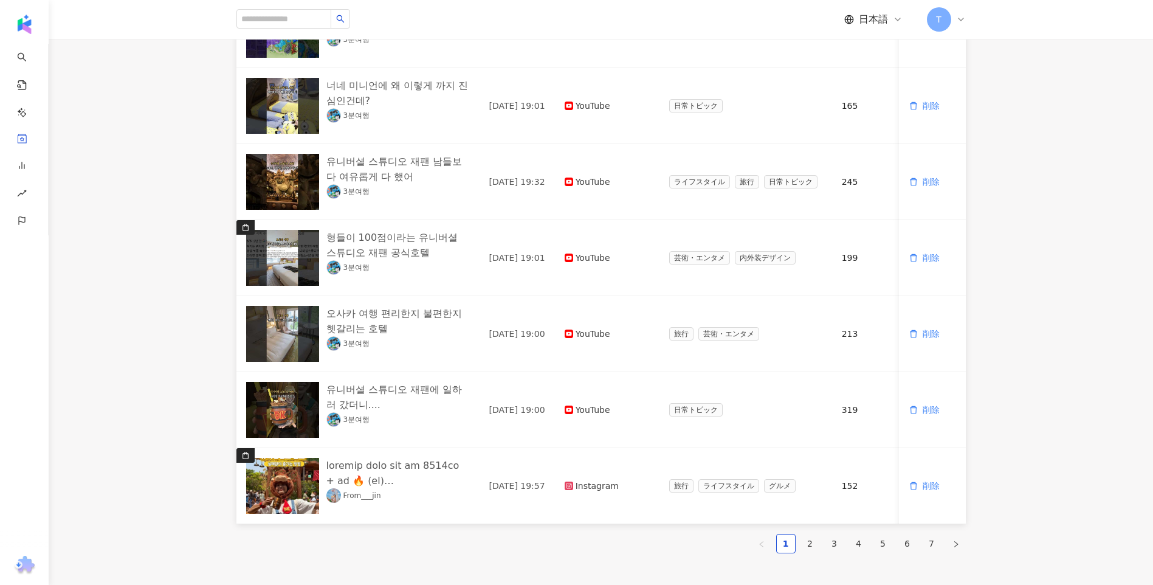
scroll to position [486, 0]
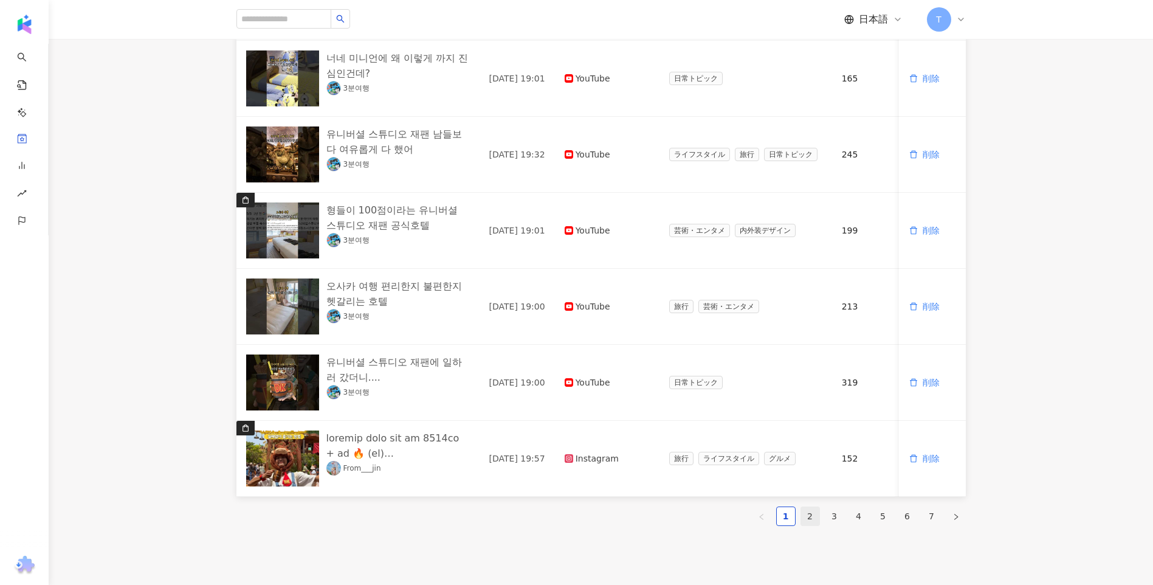
click at [811, 525] on link "2" at bounding box center [810, 516] width 18 height 18
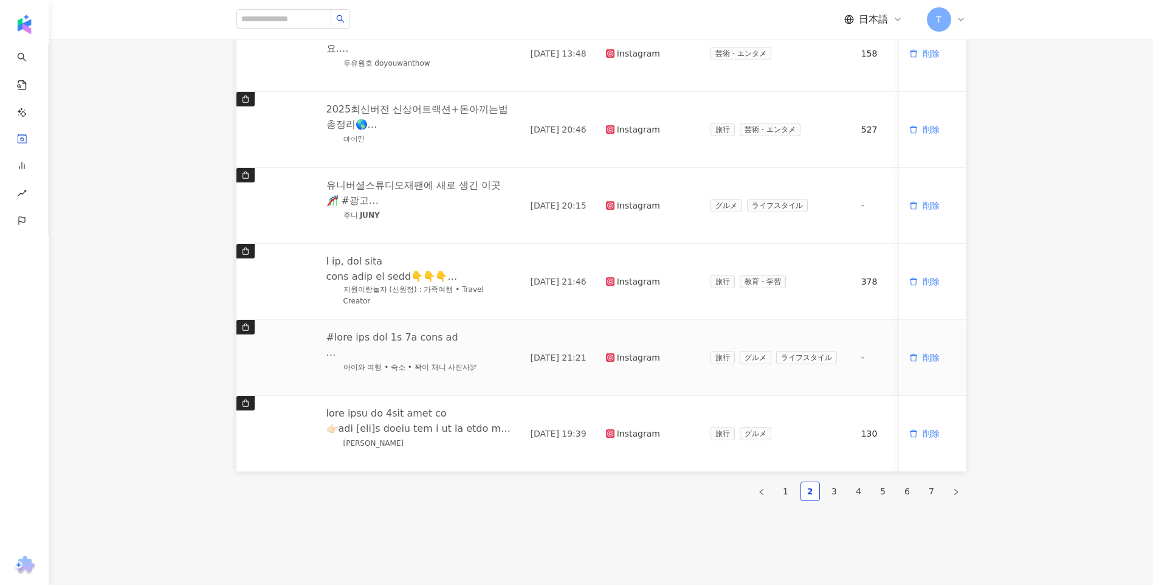
scroll to position [603, 0]
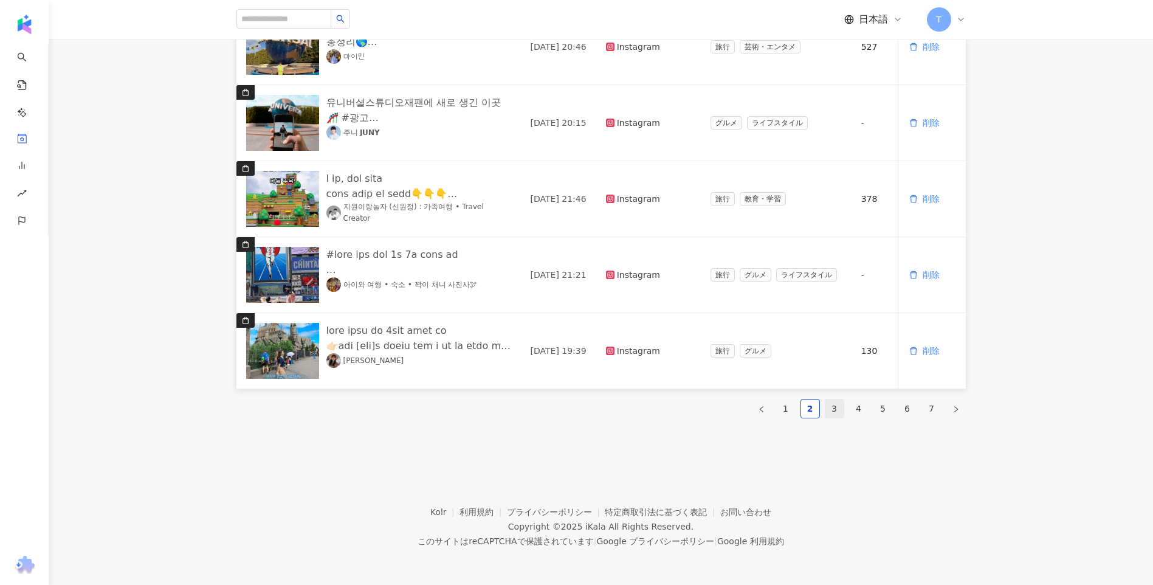
click at [834, 405] on link "3" at bounding box center [835, 408] width 18 height 18
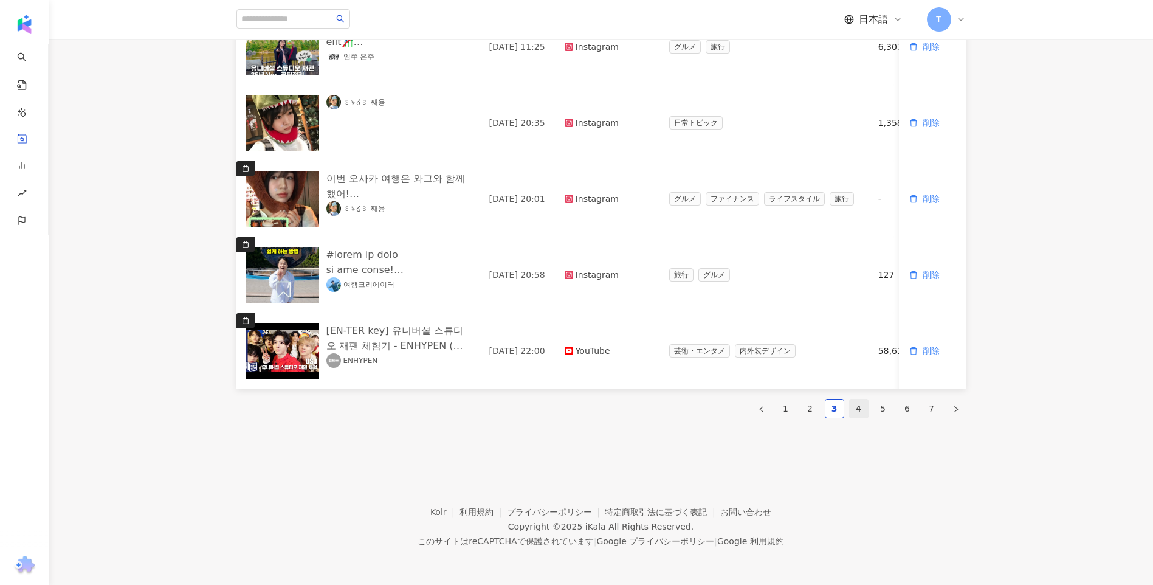
click at [858, 409] on link "4" at bounding box center [859, 408] width 18 height 18
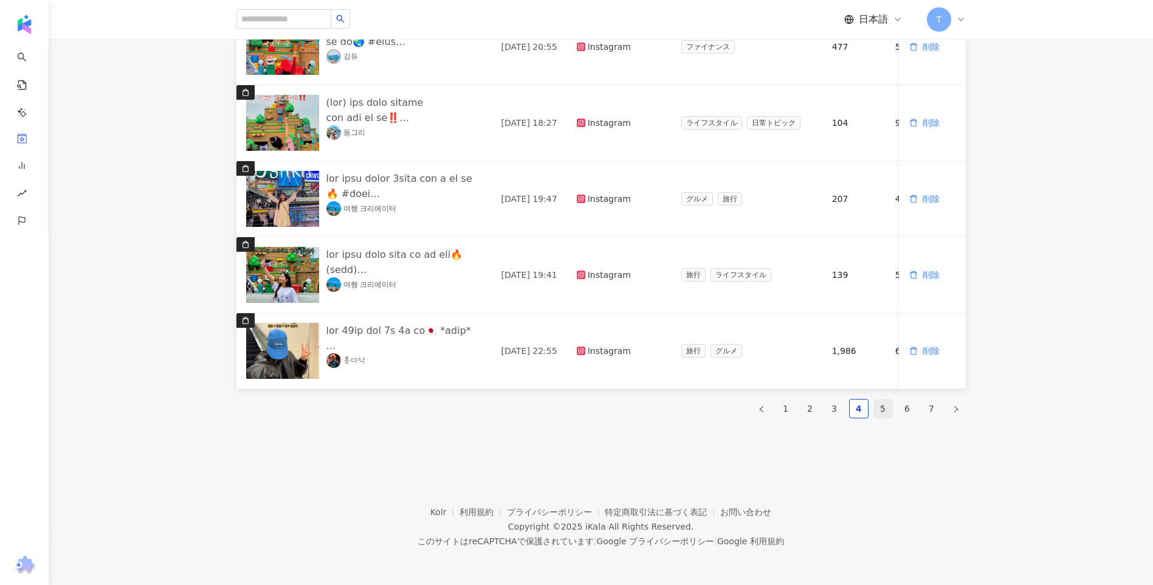
click at [882, 406] on link "5" at bounding box center [883, 408] width 18 height 18
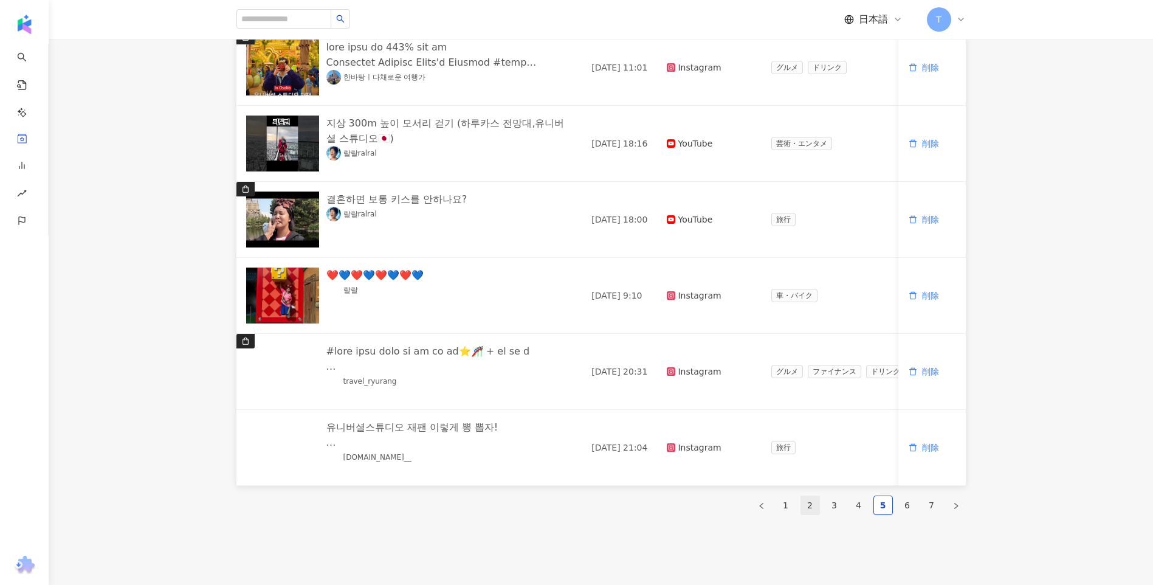
scroll to position [547, 0]
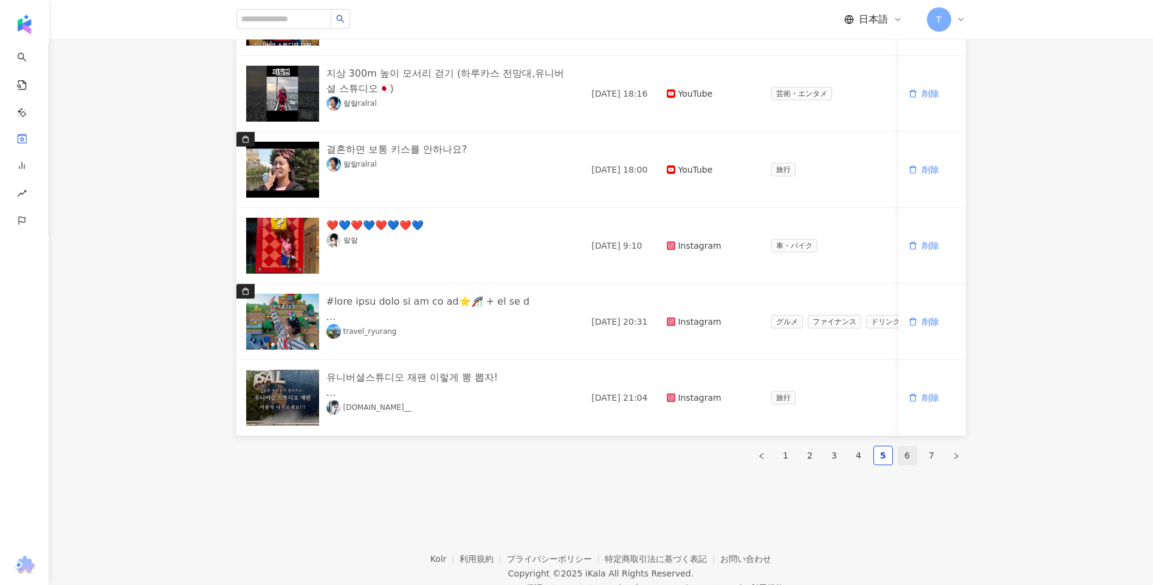
click at [913, 465] on link "6" at bounding box center [908, 455] width 18 height 18
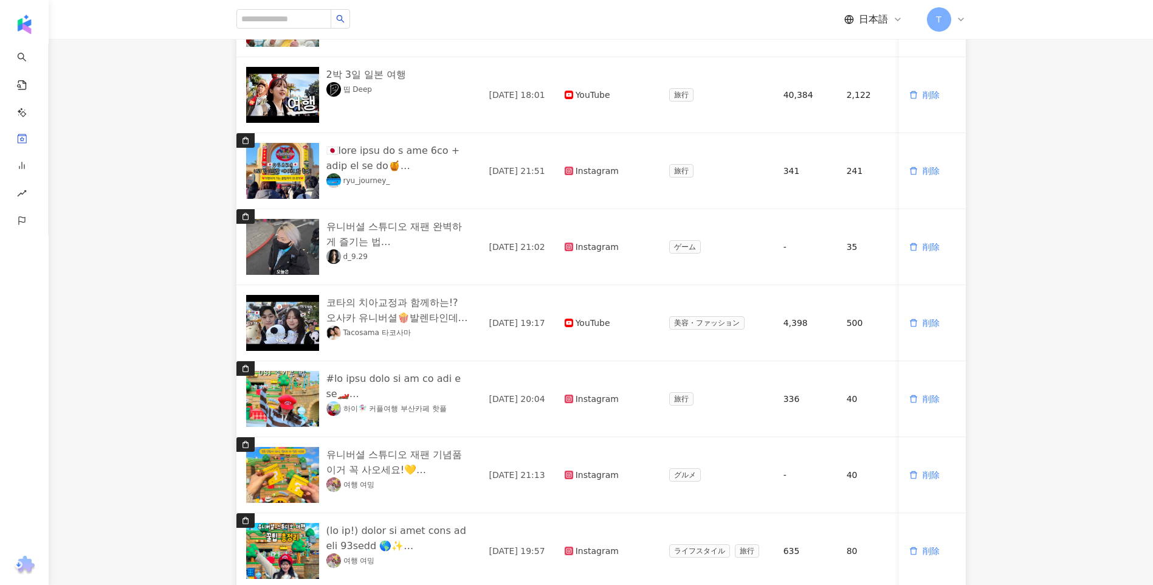
scroll to position [565, 0]
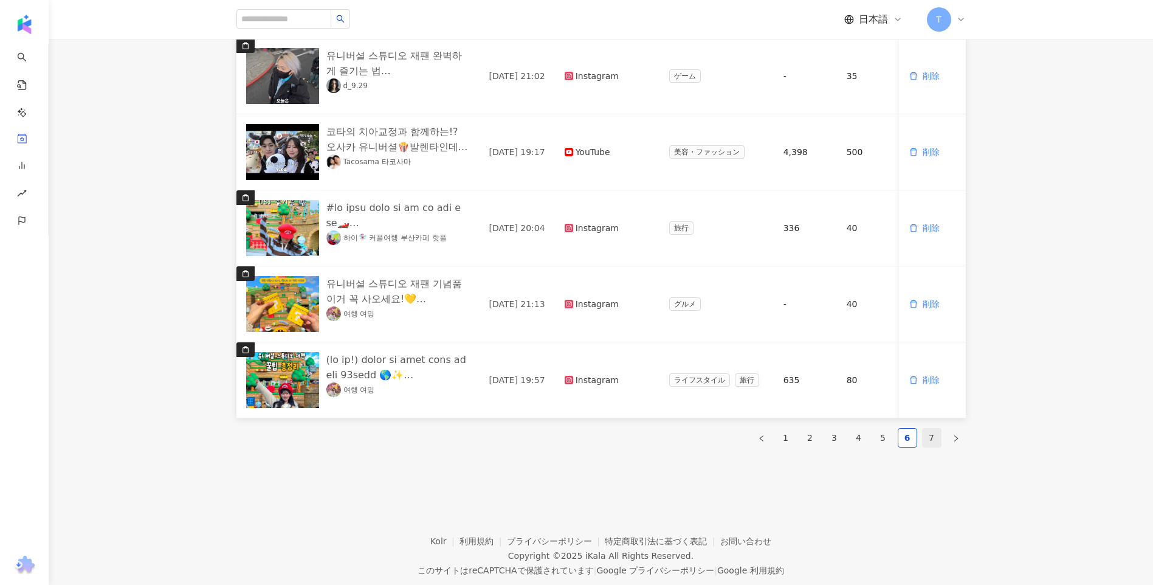
click at [936, 447] on link "7" at bounding box center [932, 438] width 18 height 18
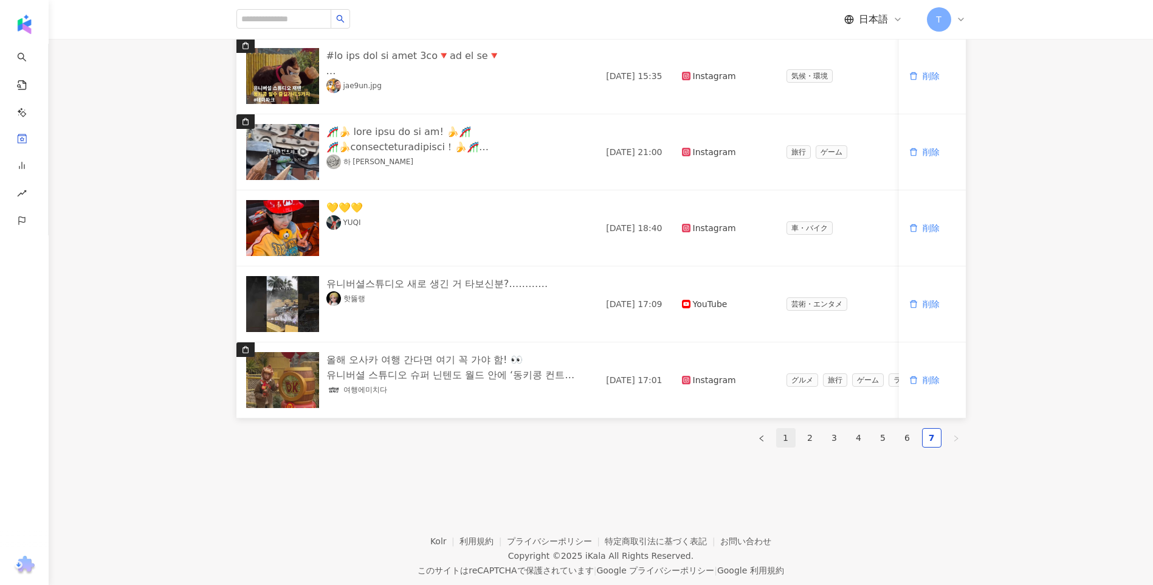
click at [783, 447] on link "1" at bounding box center [786, 438] width 18 height 18
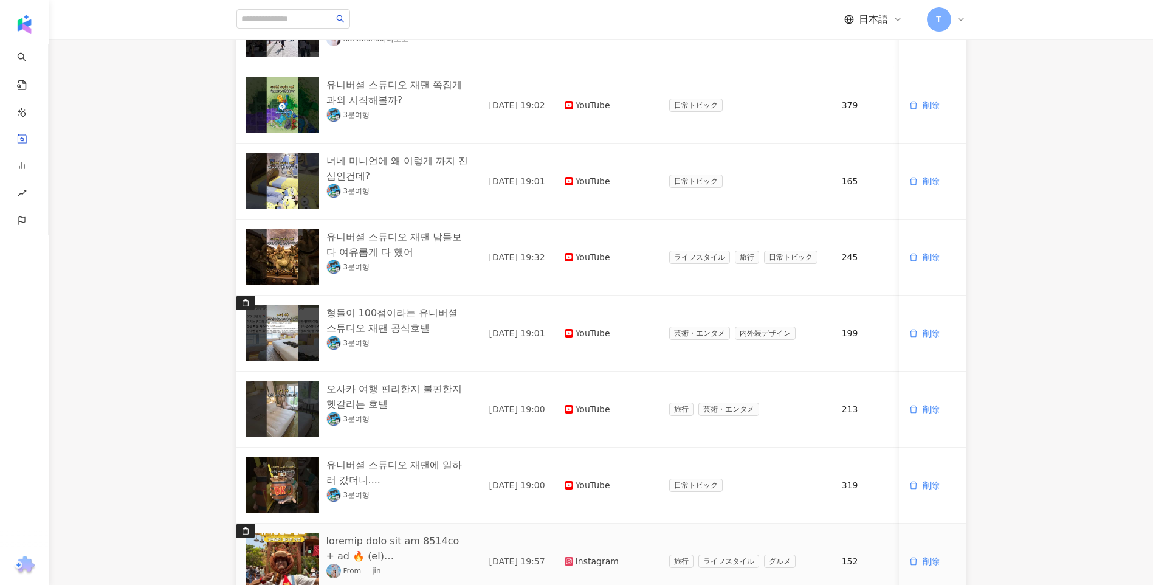
scroll to position [382, 0]
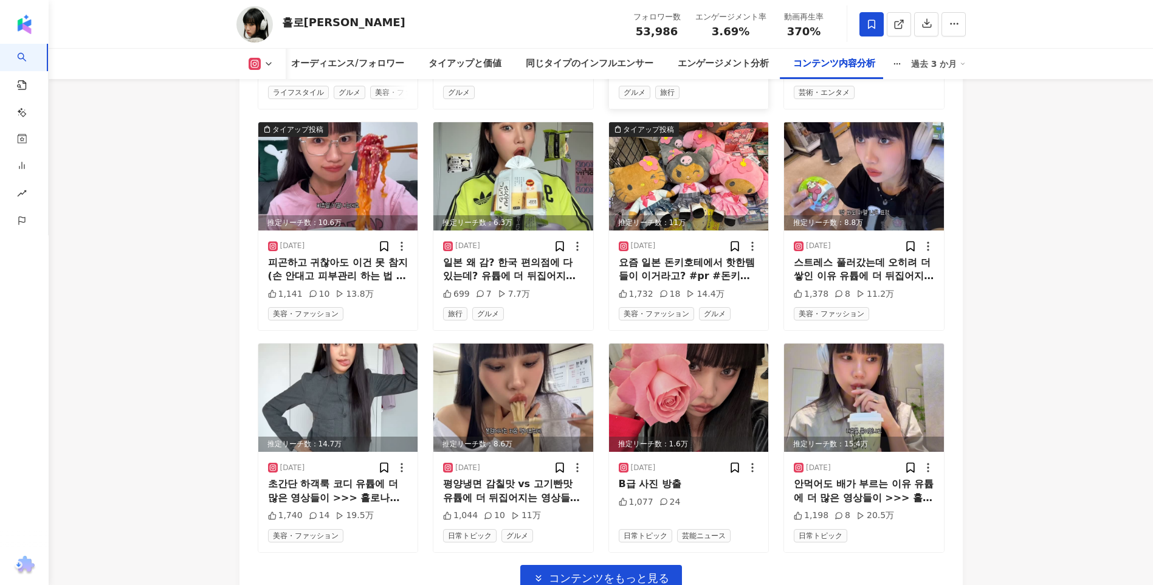
scroll to position [6237, 0]
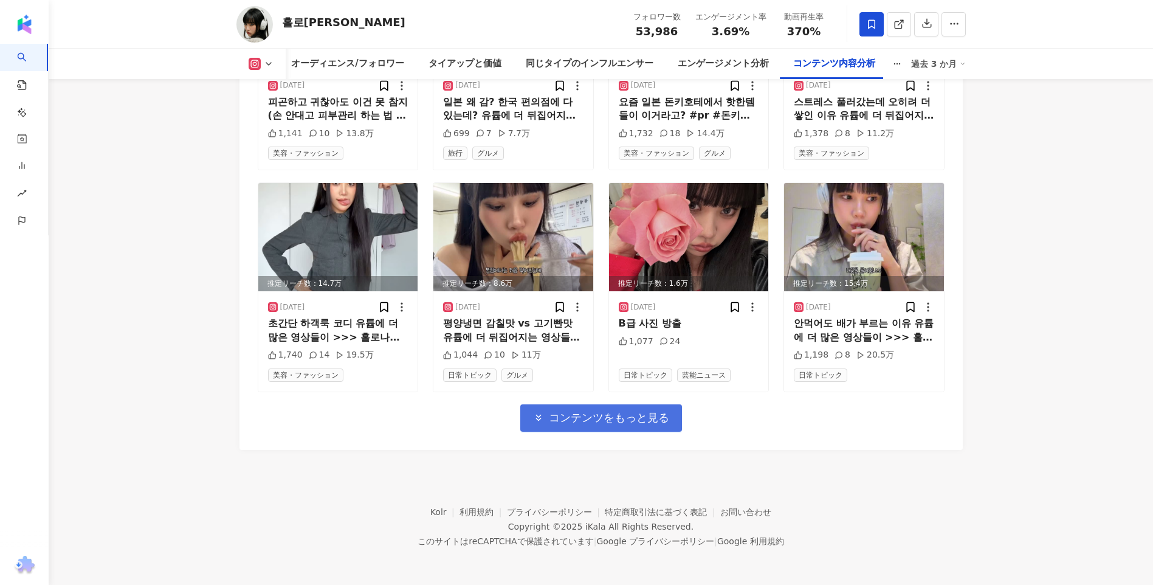
click at [612, 412] on span "コンテンツをもっと見る" at bounding box center [609, 417] width 120 height 13
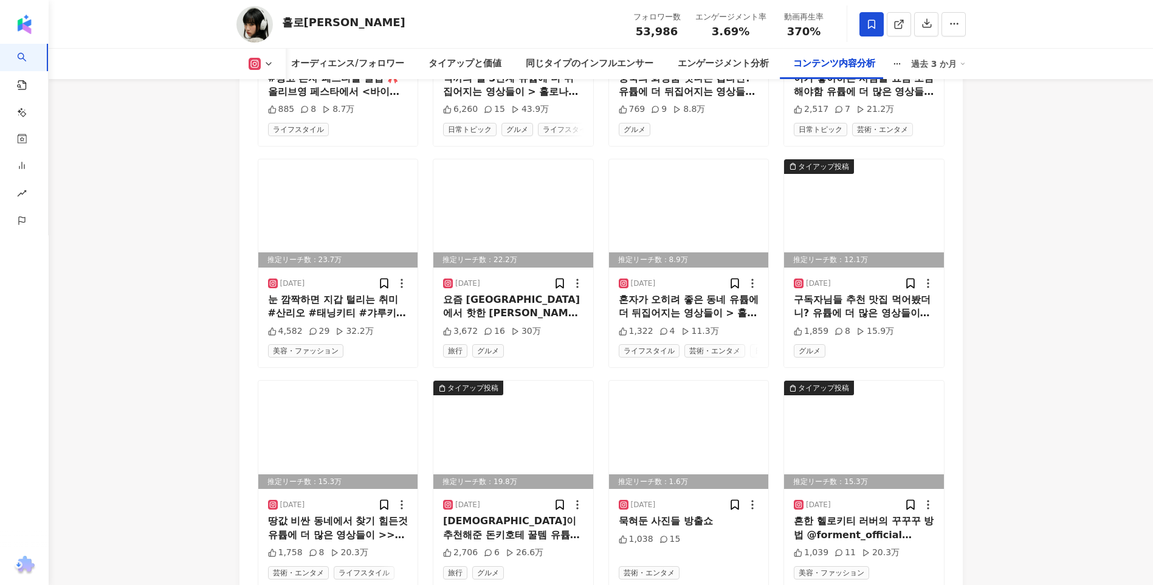
scroll to position [6784, 0]
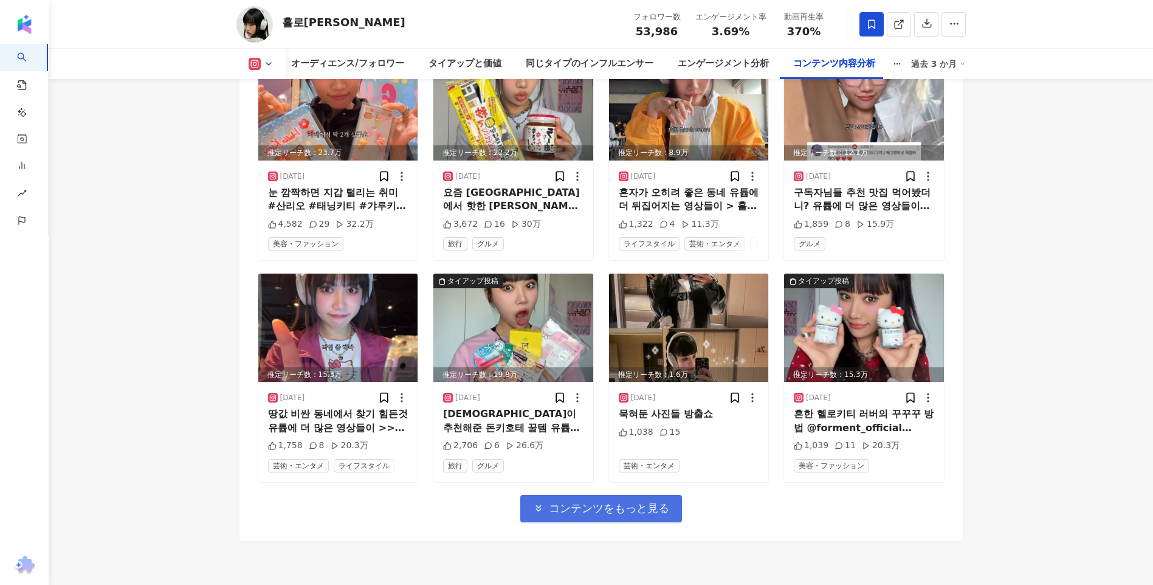
click at [599, 515] on span "コンテンツをもっと見る" at bounding box center [609, 508] width 120 height 13
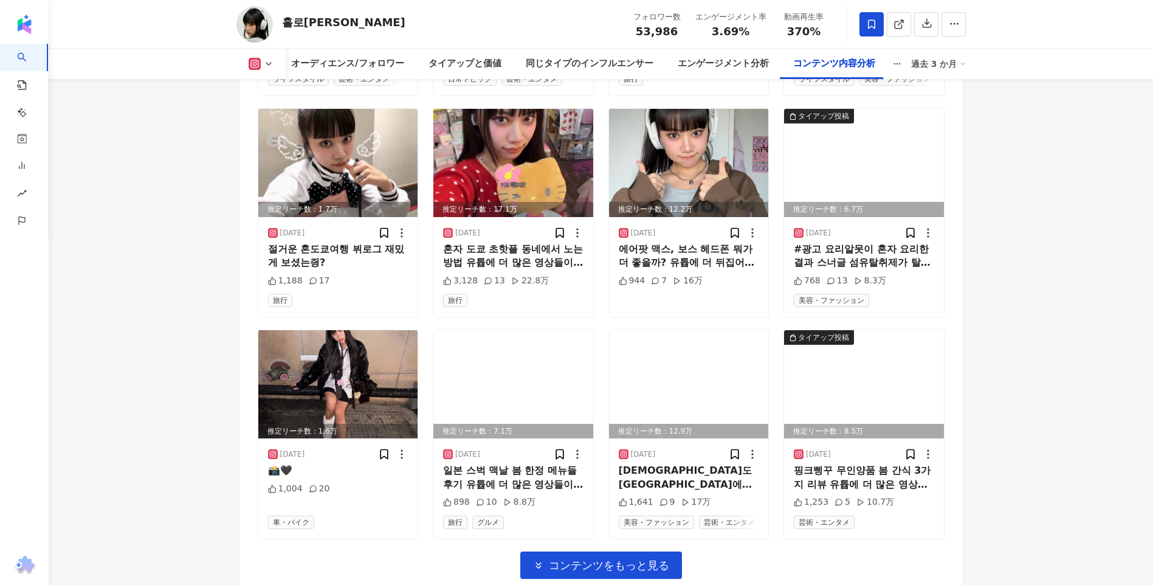
scroll to position [7602, 0]
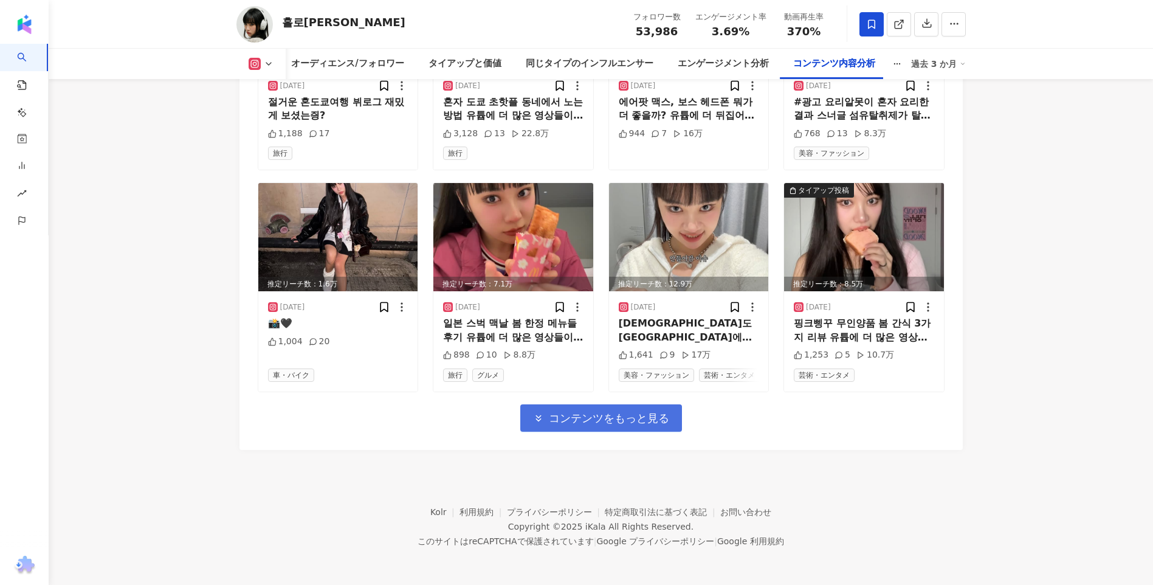
click at [598, 430] on button "コンテンツをもっと見る" at bounding box center [601, 417] width 162 height 27
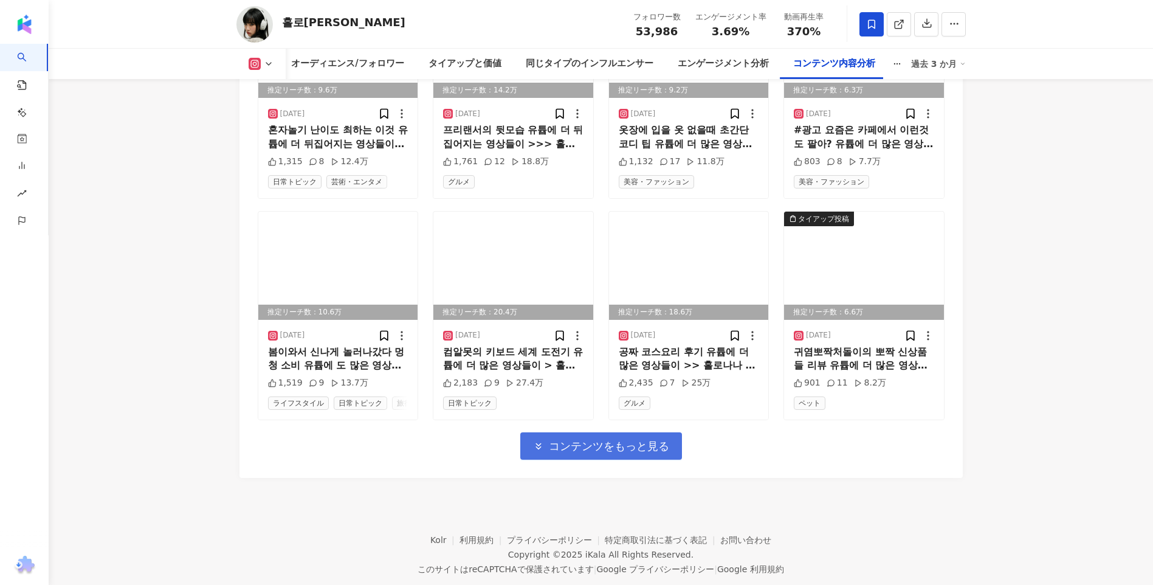
scroll to position [8276, 0]
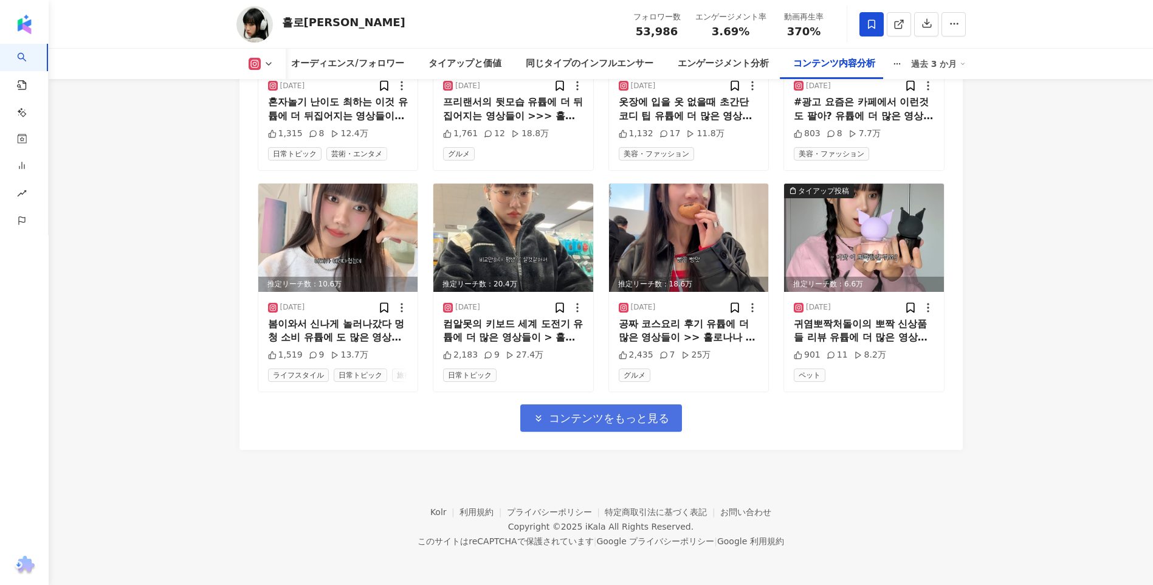
click at [629, 406] on button "コンテンツをもっと見る" at bounding box center [601, 417] width 162 height 27
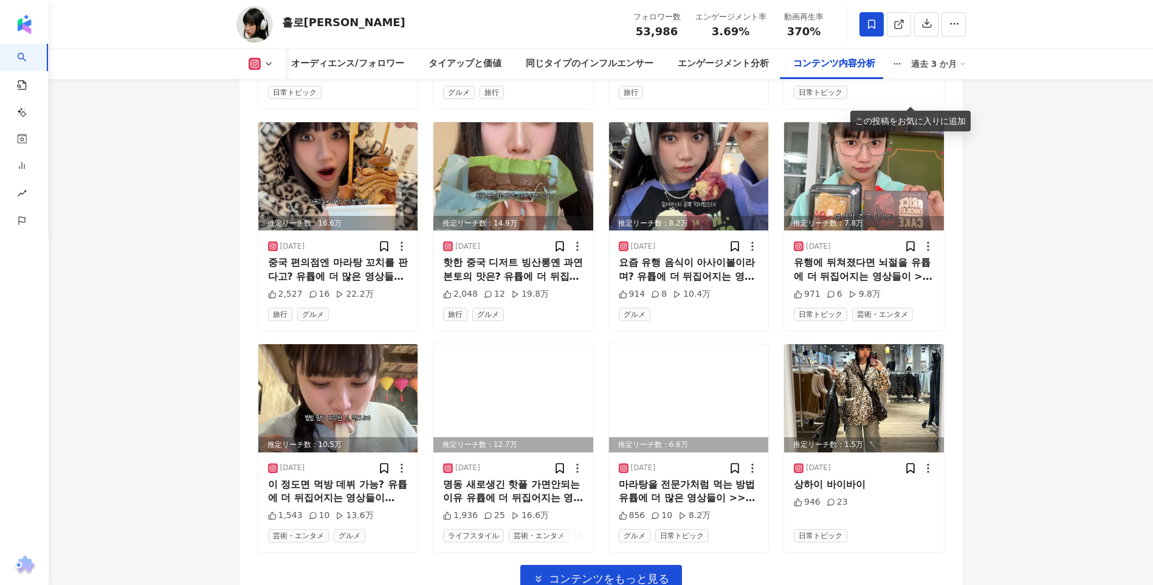
scroll to position [8823, 0]
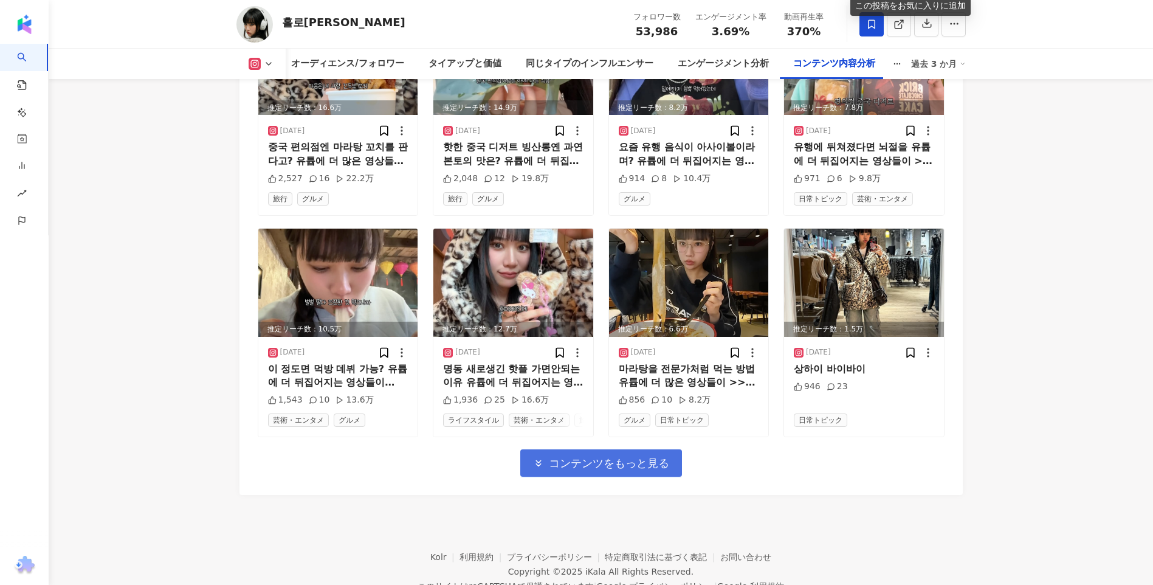
click at [590, 477] on button "コンテンツをもっと見る" at bounding box center [601, 462] width 162 height 27
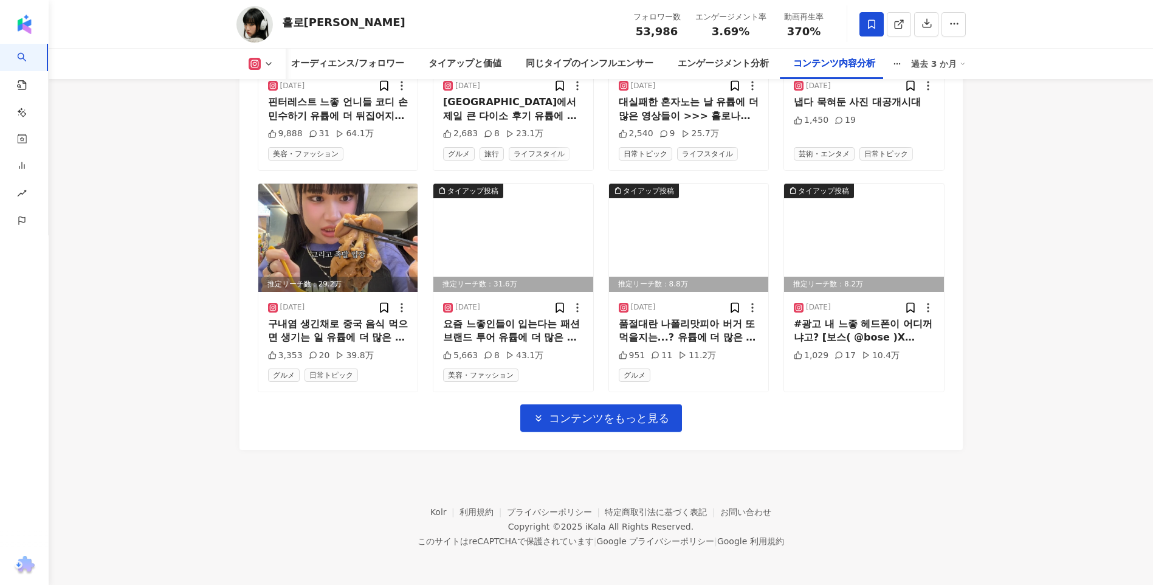
scroll to position [9624, 0]
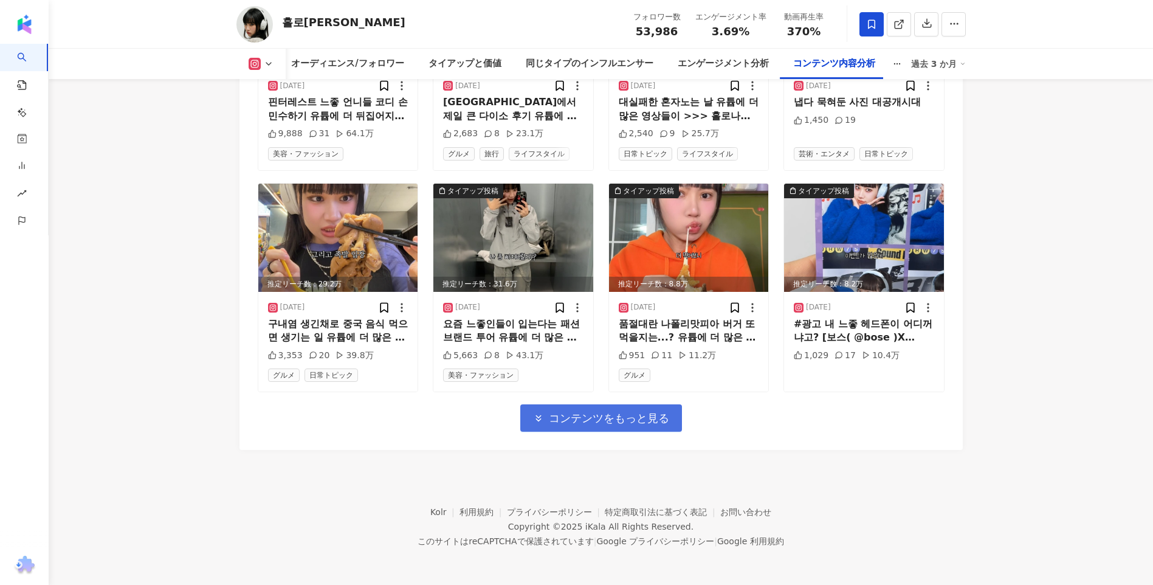
click at [660, 415] on span "コンテンツをもっと見る" at bounding box center [609, 418] width 120 height 13
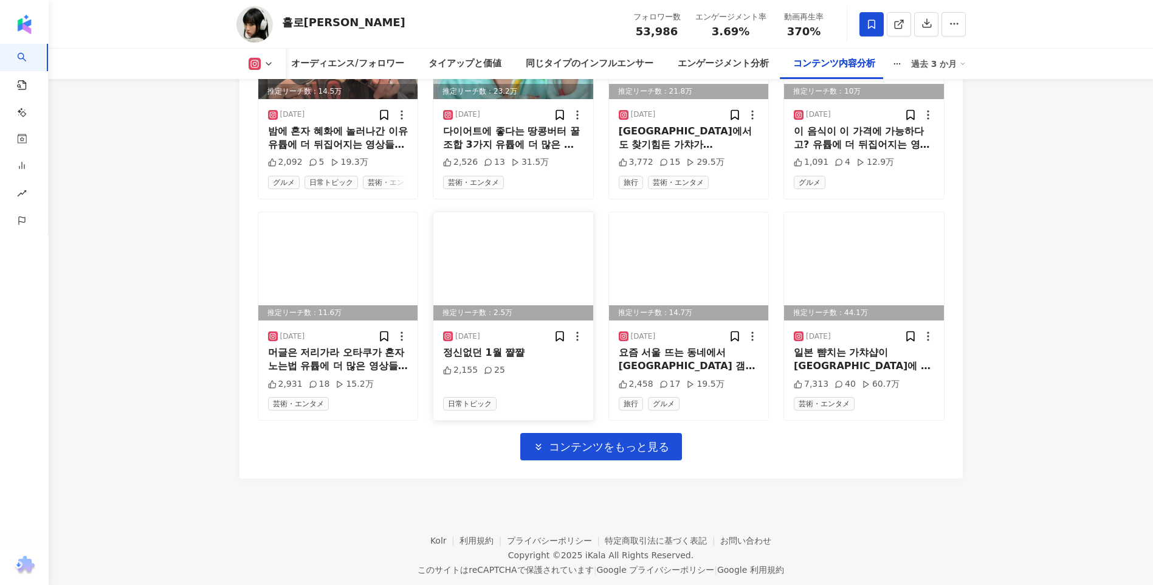
scroll to position [10171, 0]
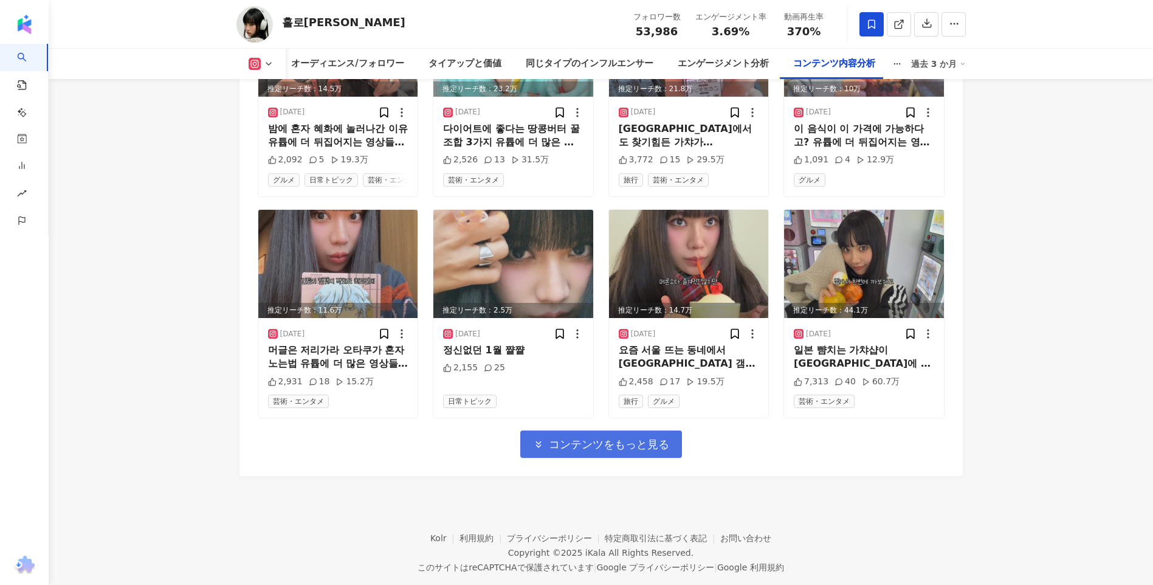
click at [556, 451] on span "コンテンツをもっと見る" at bounding box center [609, 444] width 120 height 13
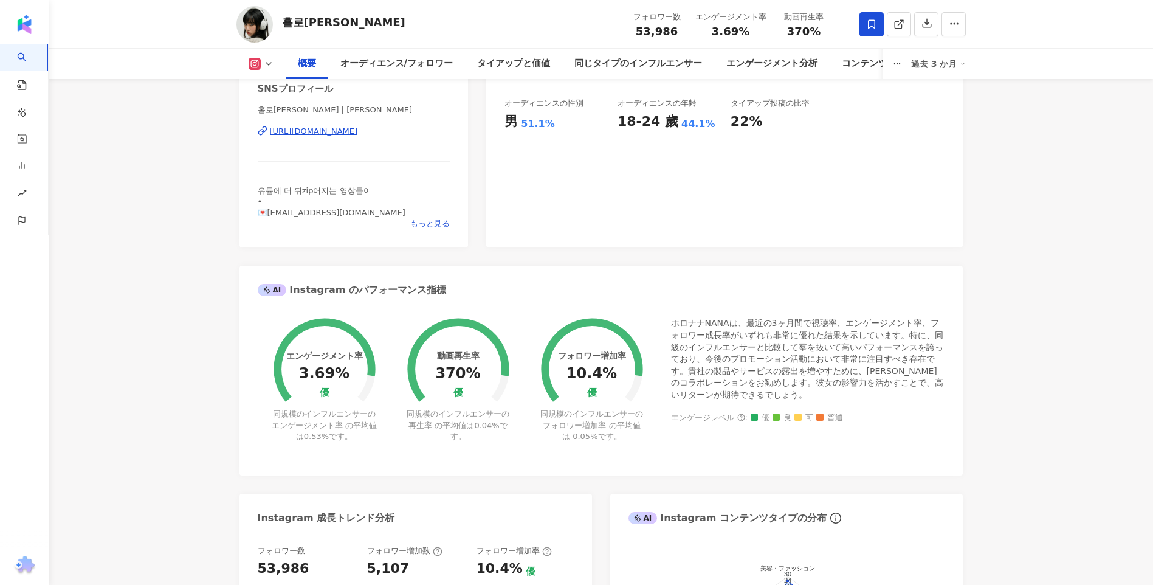
scroll to position [0, 0]
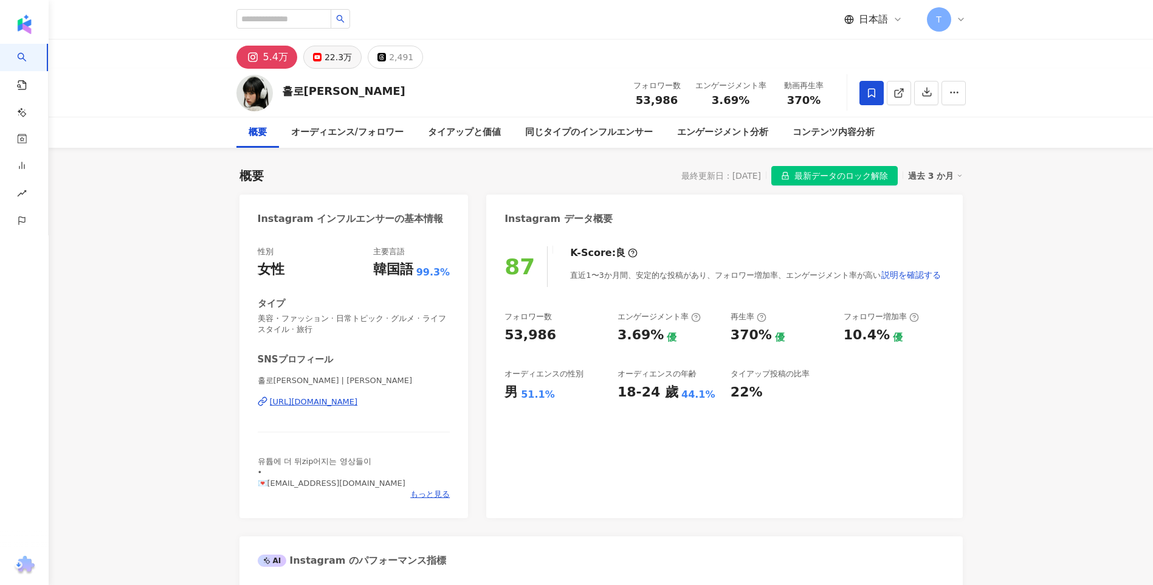
click at [314, 48] on button "22.3万" at bounding box center [332, 57] width 58 height 23
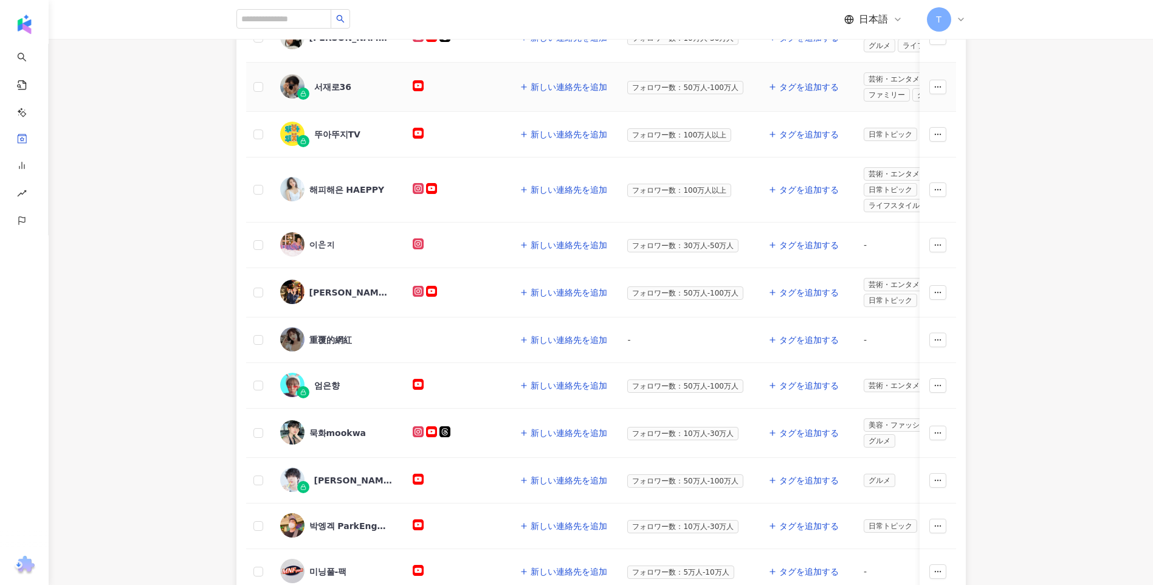
scroll to position [365, 0]
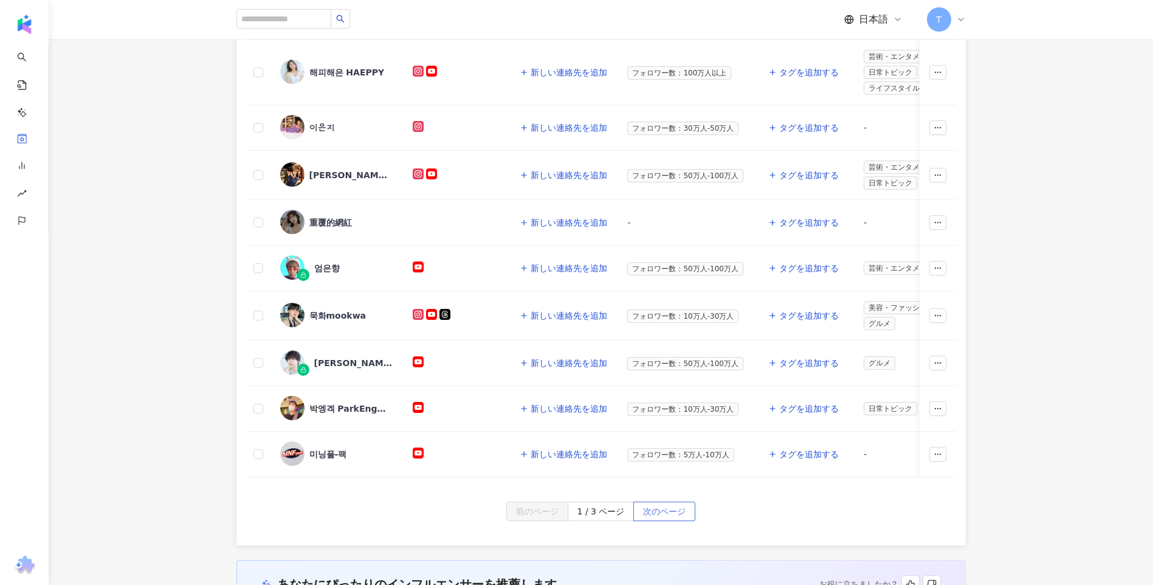
click at [658, 511] on span "次のページ" at bounding box center [664, 511] width 43 height 19
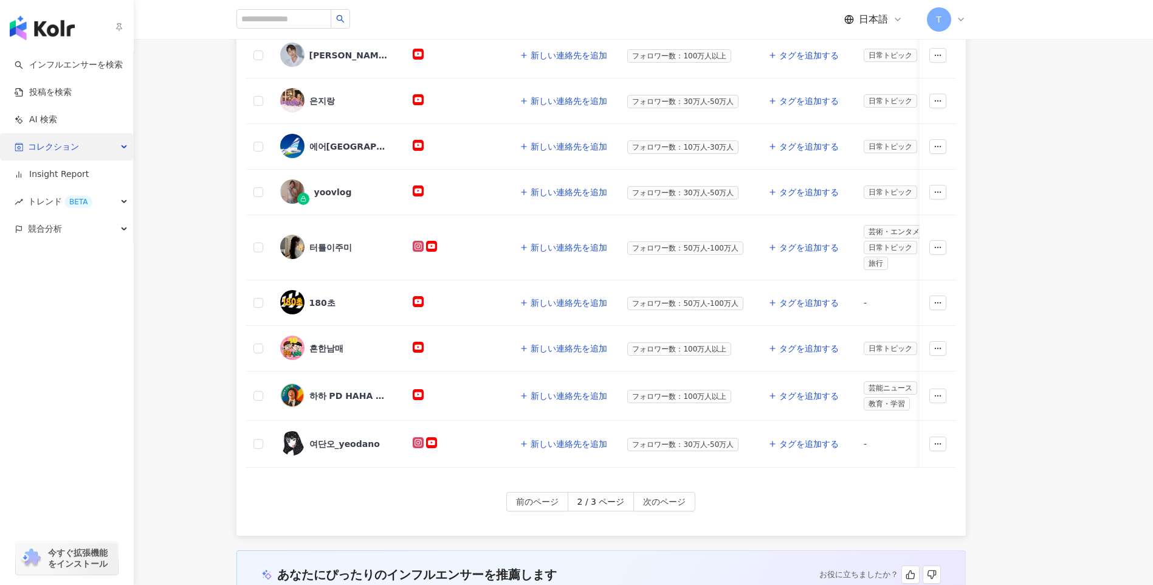
click at [32, 145] on span "コレクション" at bounding box center [53, 146] width 51 height 27
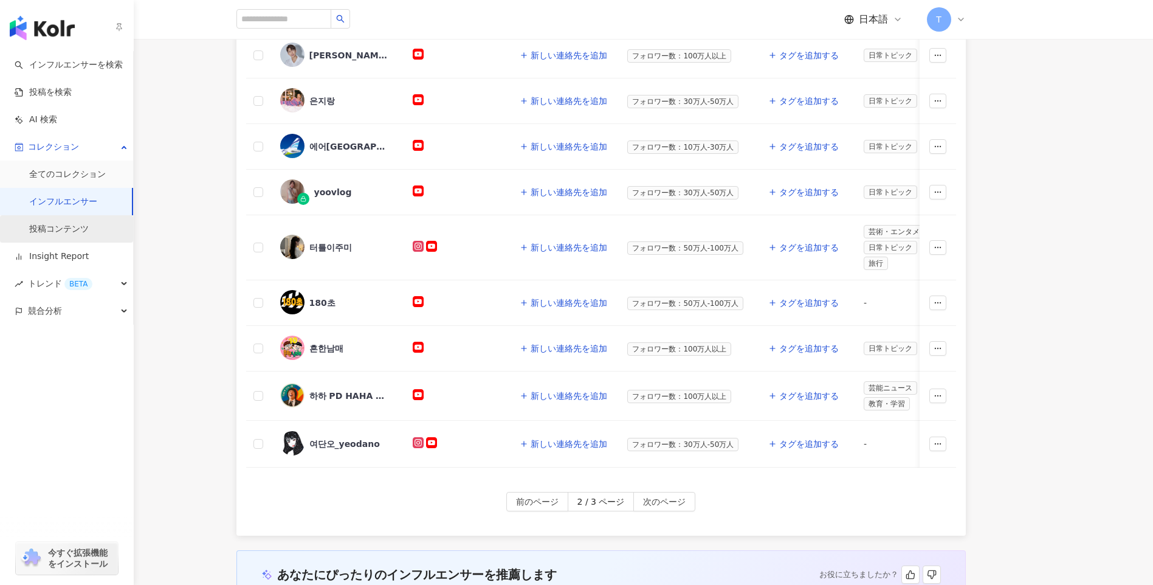
click at [83, 224] on link "投稿コンテンツ" at bounding box center [59, 229] width 60 height 12
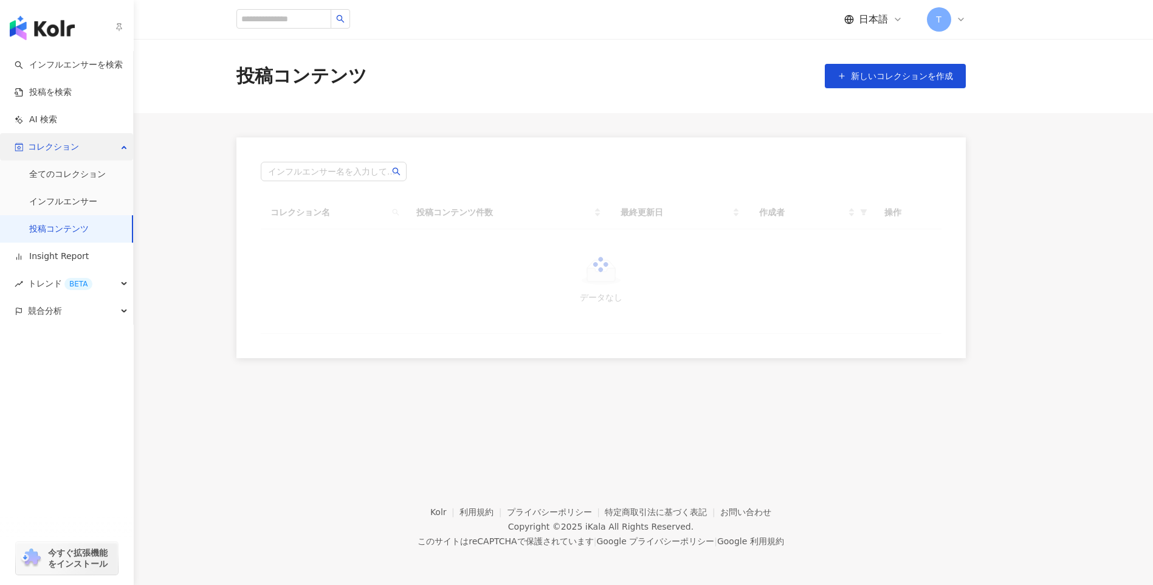
click at [57, 150] on span "コレクション" at bounding box center [53, 146] width 51 height 27
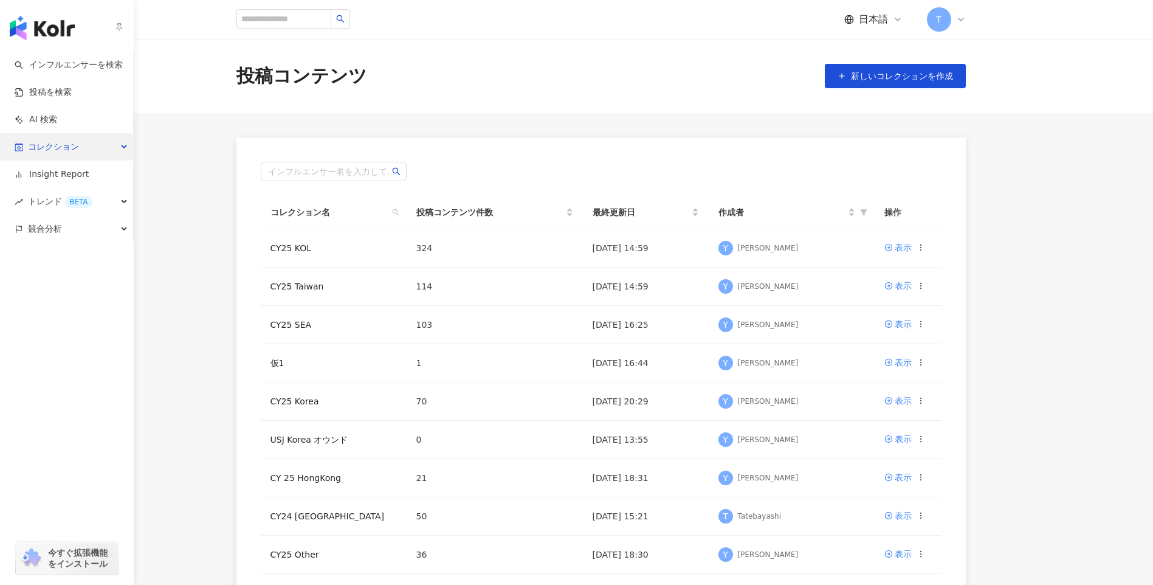
click at [64, 139] on span "コレクション" at bounding box center [53, 146] width 51 height 27
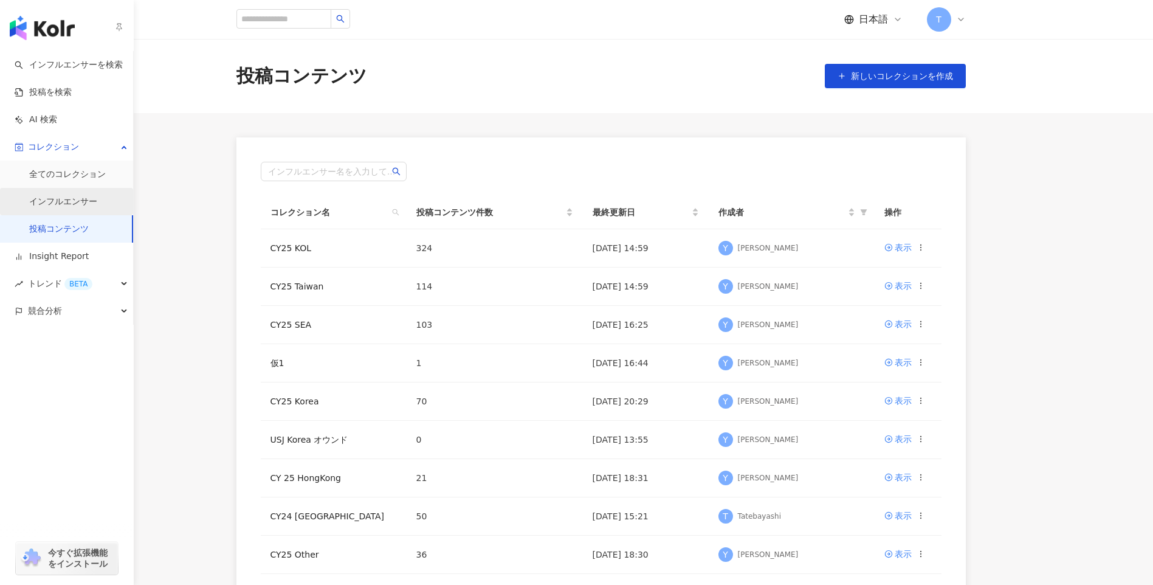
click at [83, 197] on link "インフルエンサー" at bounding box center [63, 202] width 68 height 12
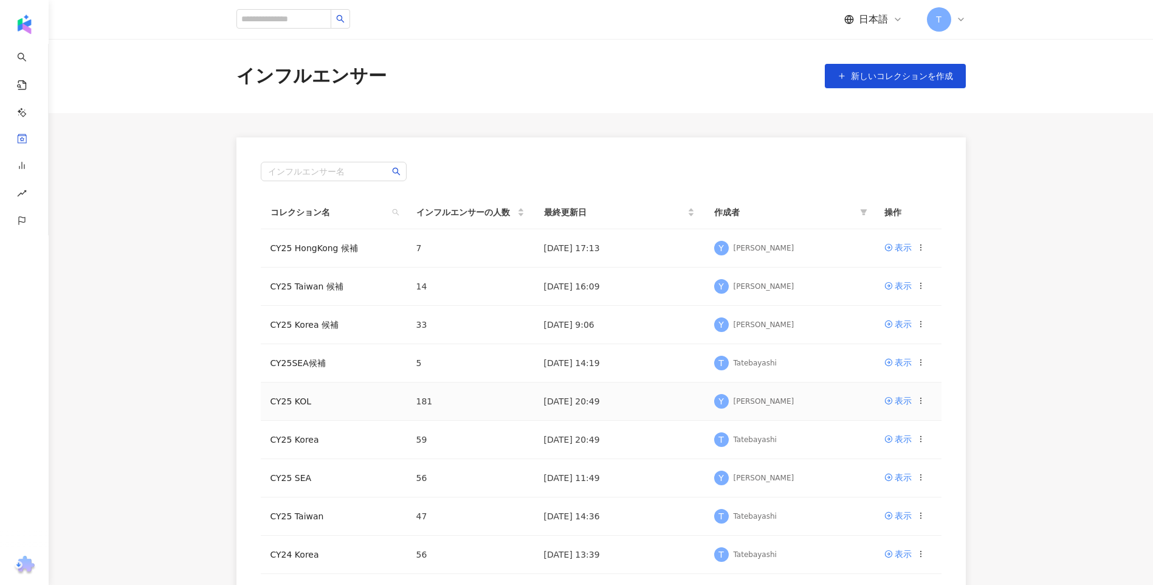
scroll to position [61, 0]
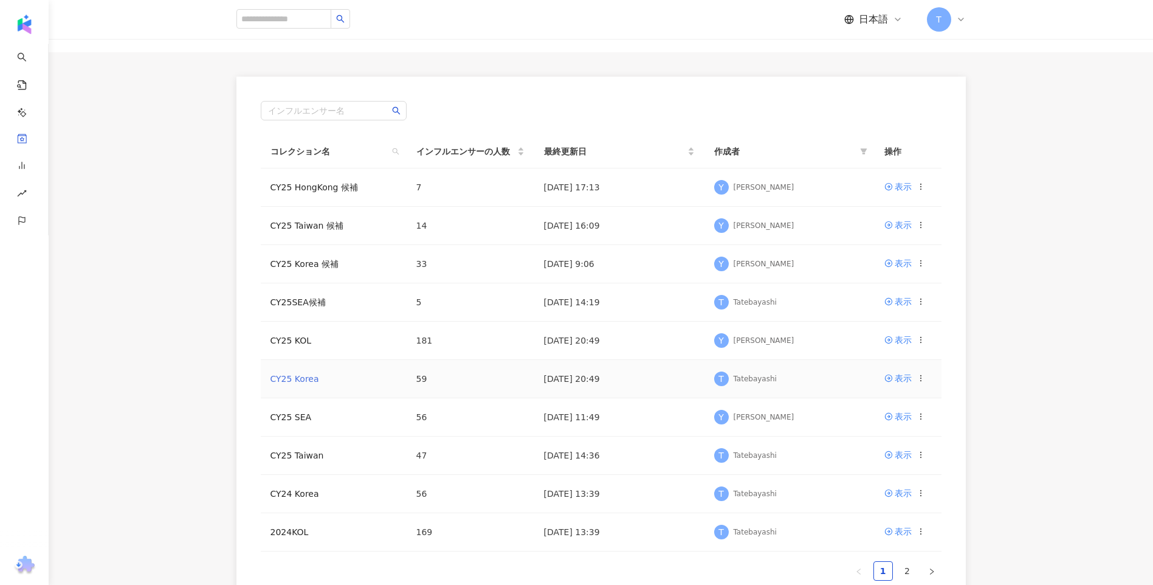
click at [309, 379] on link "CY25 Korea" at bounding box center [295, 379] width 49 height 10
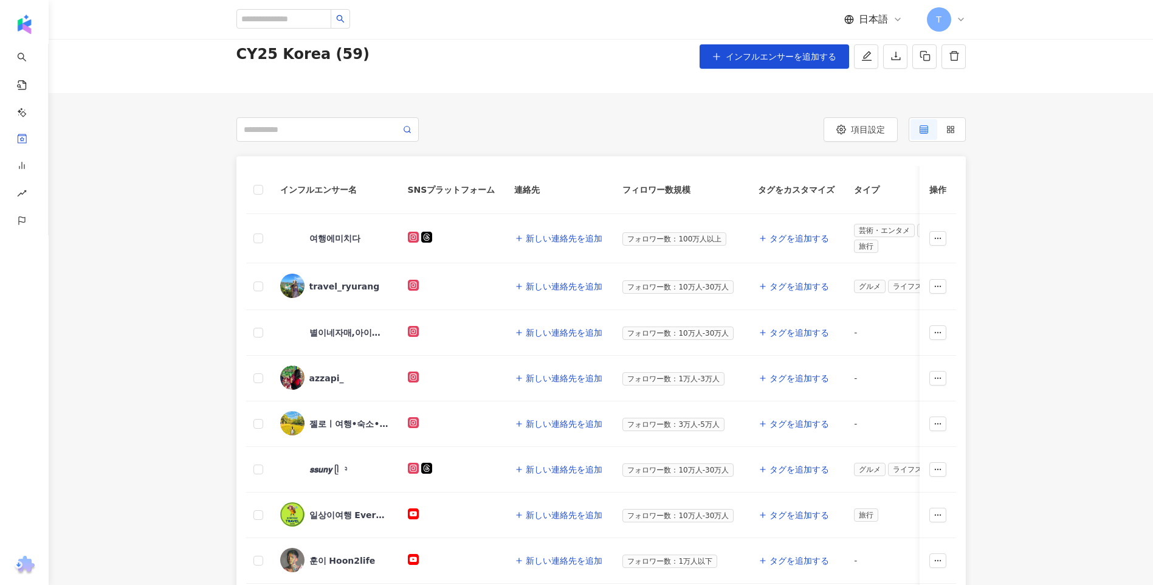
scroll to position [61, 0]
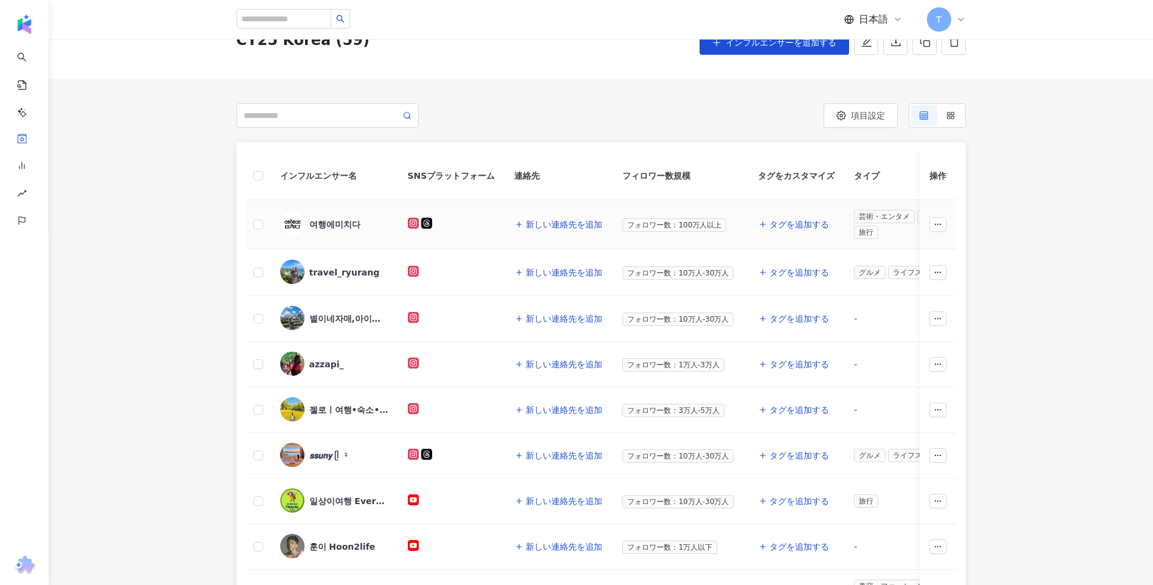
click at [330, 223] on div "여행에미치다" at bounding box center [334, 224] width 51 height 12
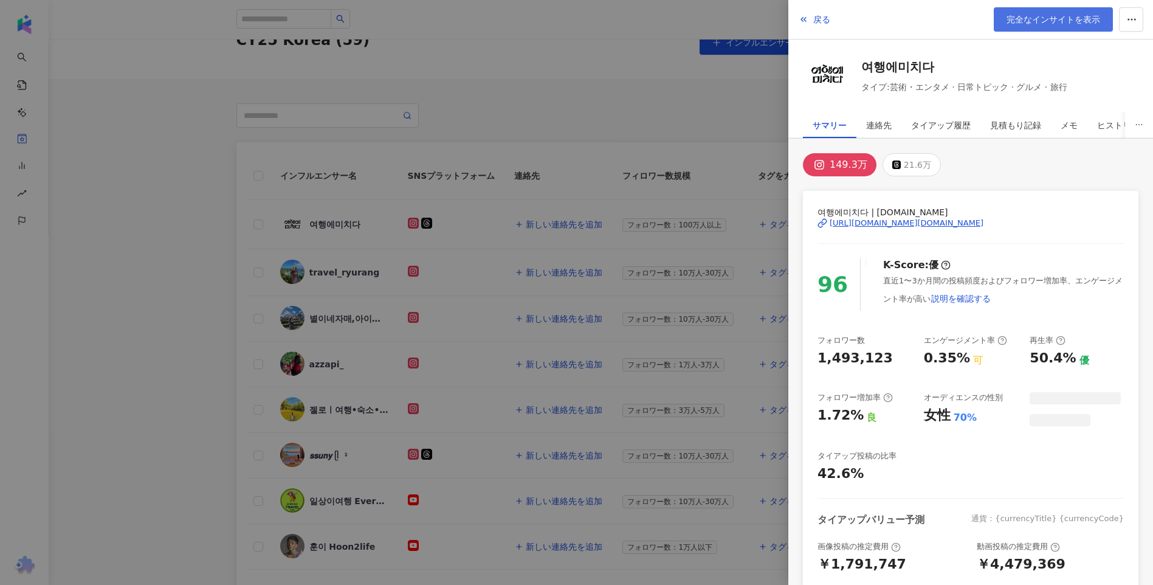
click at [1080, 24] on span "完全なインサイトを表示" at bounding box center [1054, 20] width 94 height 10
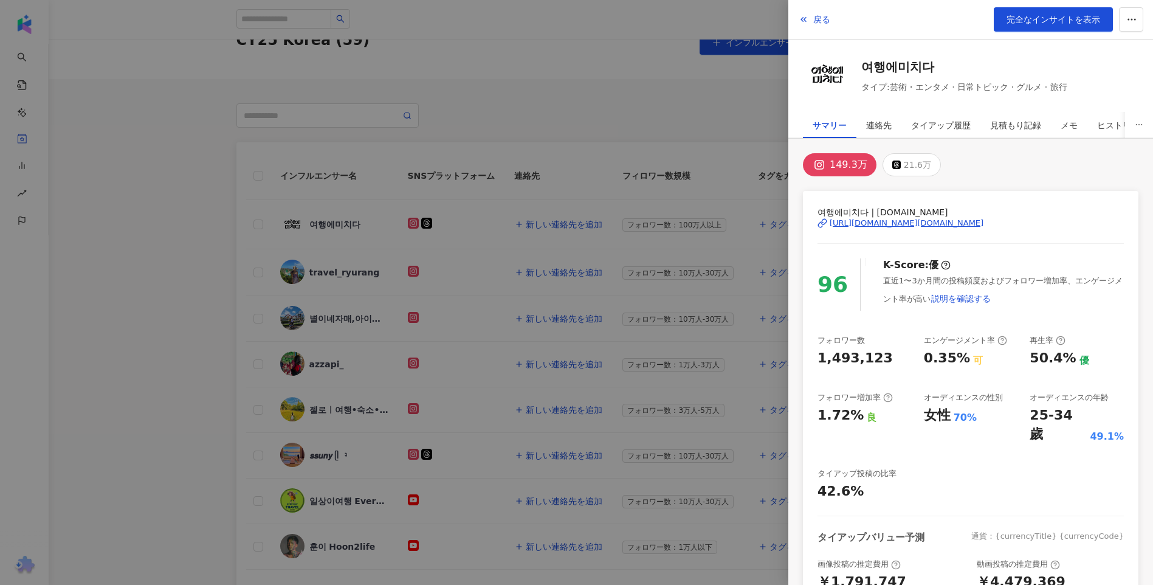
click at [544, 96] on div at bounding box center [576, 292] width 1153 height 585
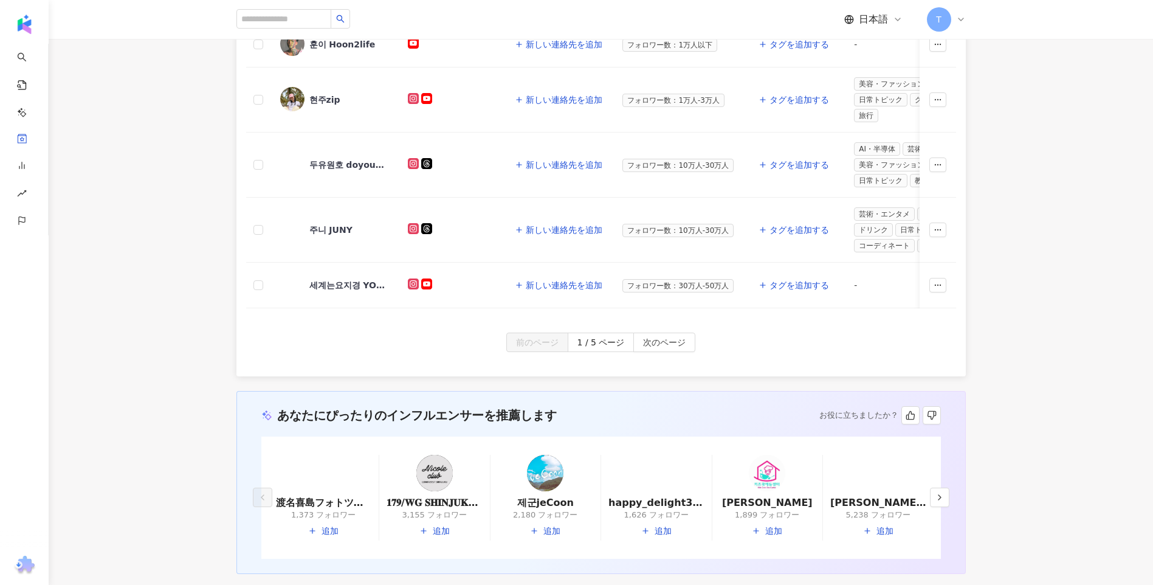
scroll to position [608, 0]
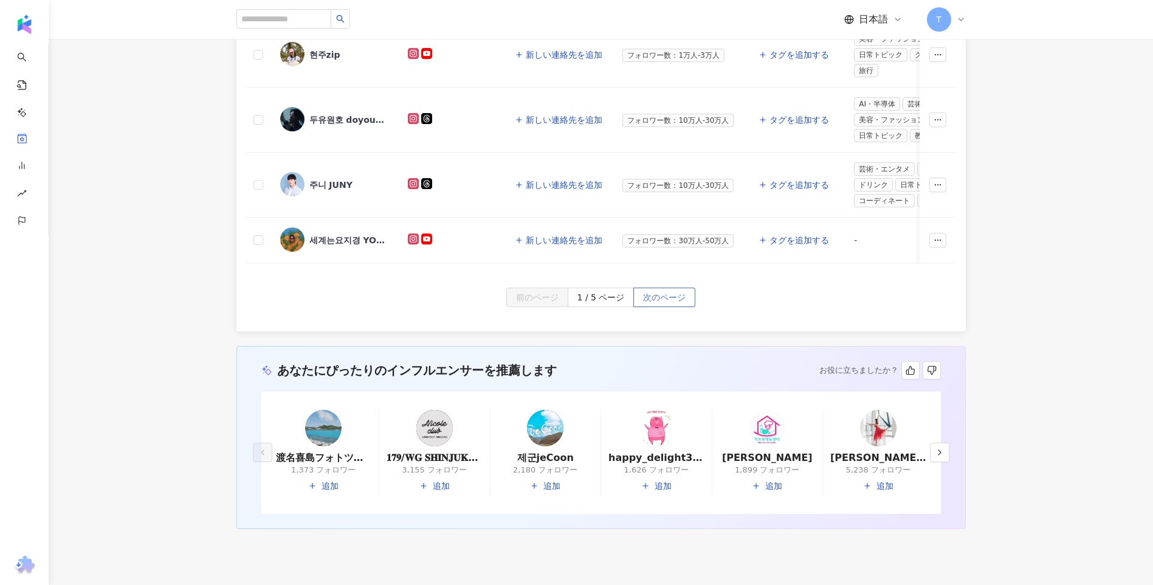
click at [639, 299] on button "次のページ" at bounding box center [665, 297] width 62 height 19
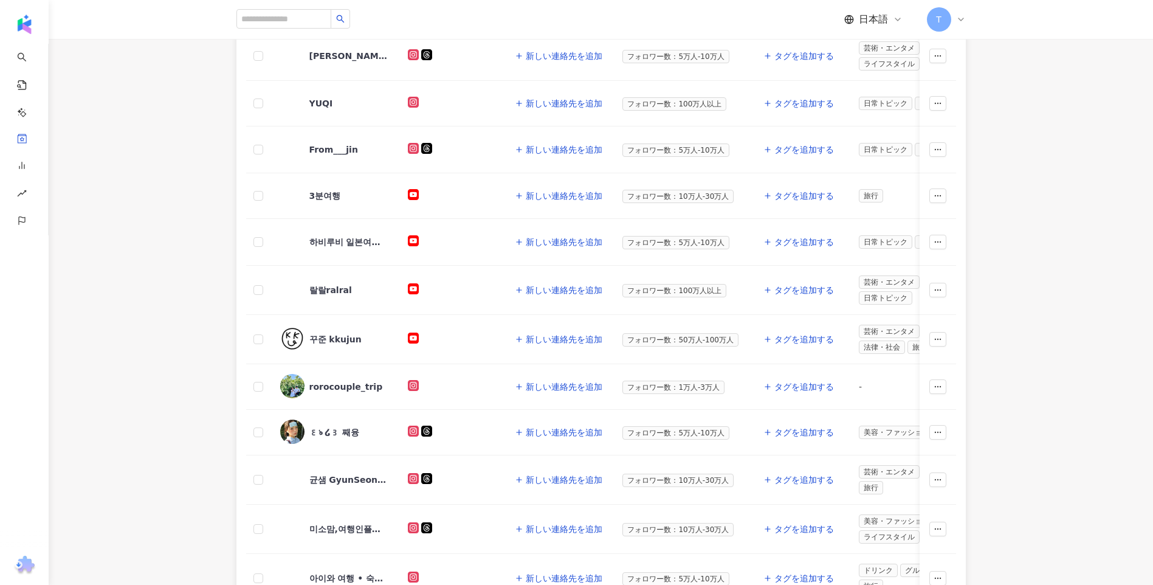
scroll to position [547, 0]
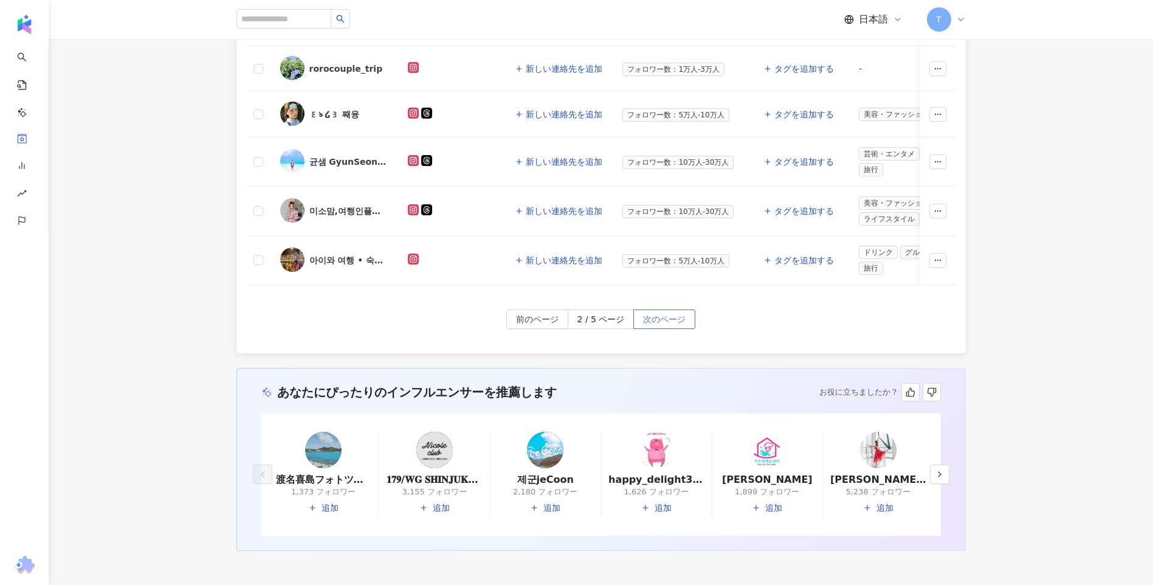
click at [683, 327] on span "次のページ" at bounding box center [664, 319] width 43 height 19
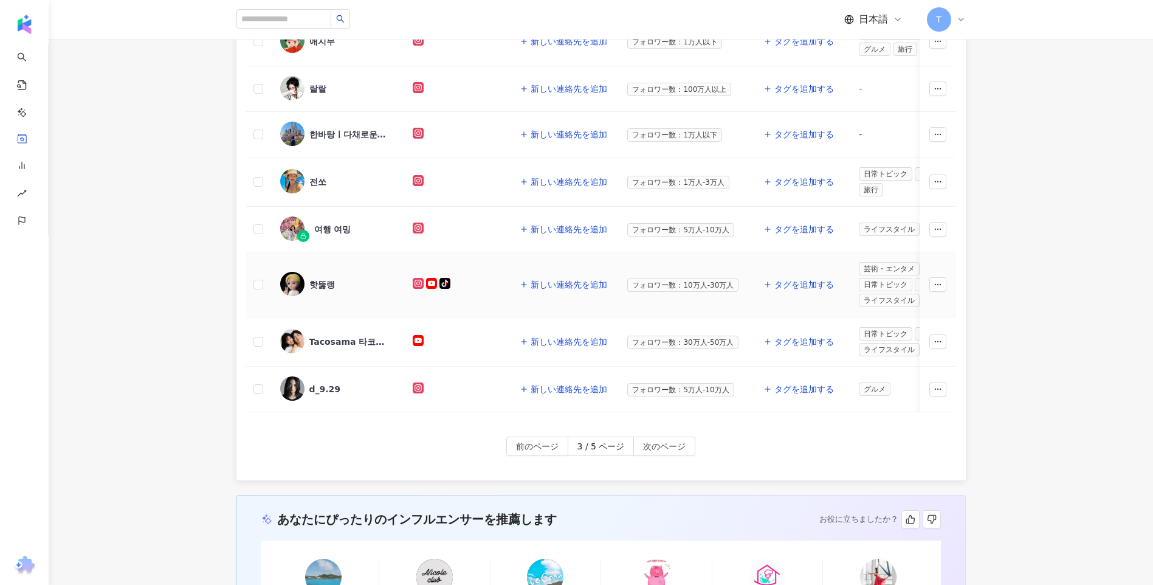
scroll to position [426, 0]
click at [311, 280] on div "핫뚫랭" at bounding box center [322, 285] width 26 height 12
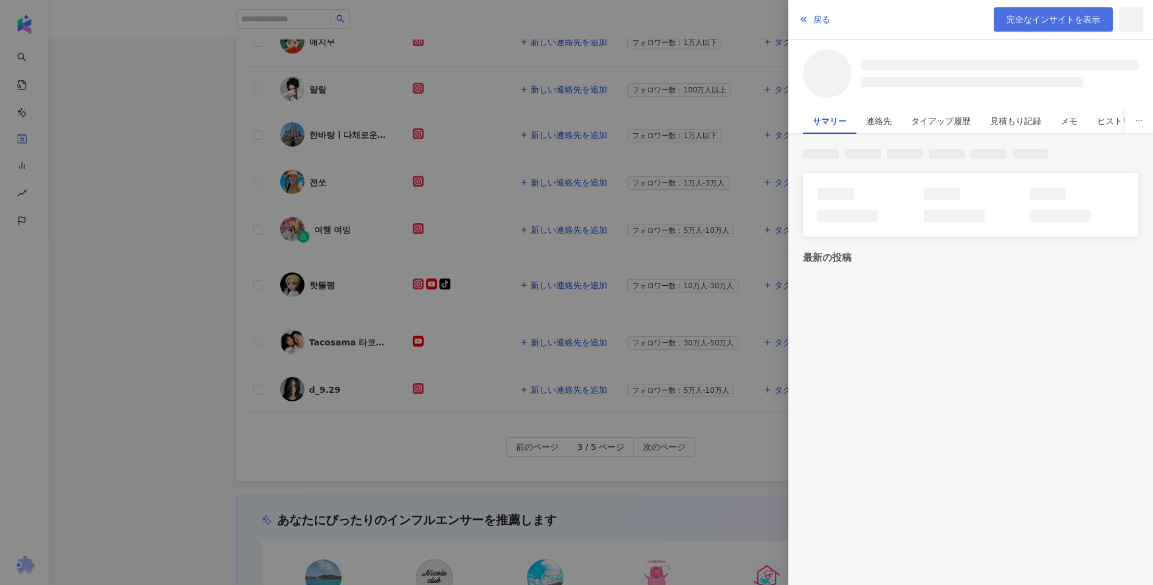
click at [1024, 10] on link "完全なインサイトを表示" at bounding box center [1053, 19] width 119 height 24
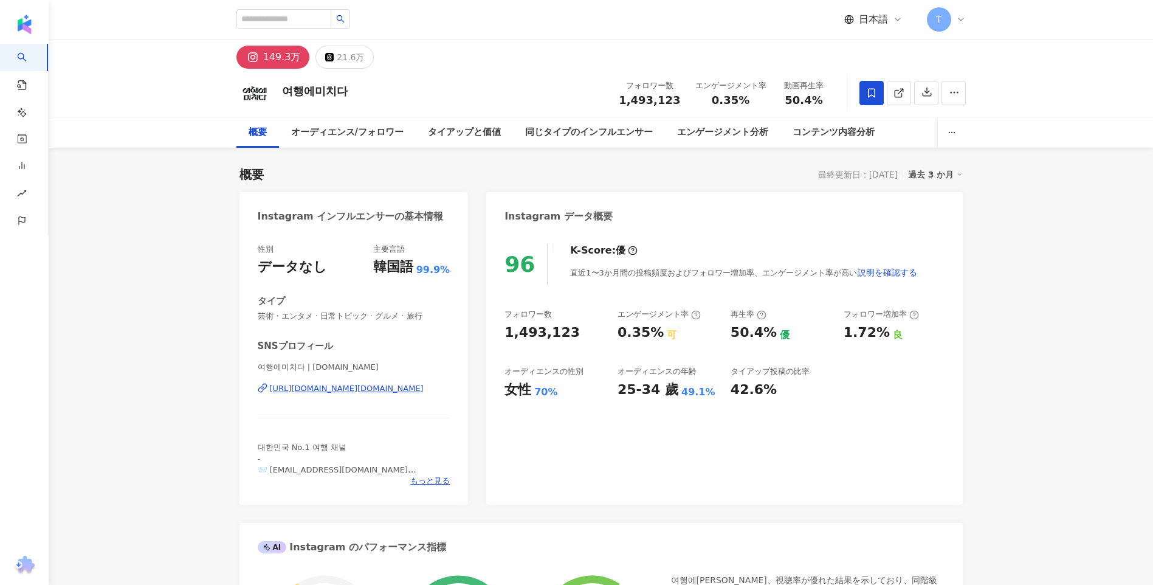
drag, startPoint x: 442, startPoint y: 224, endPoint x: 475, endPoint y: -45, distance: 271.4
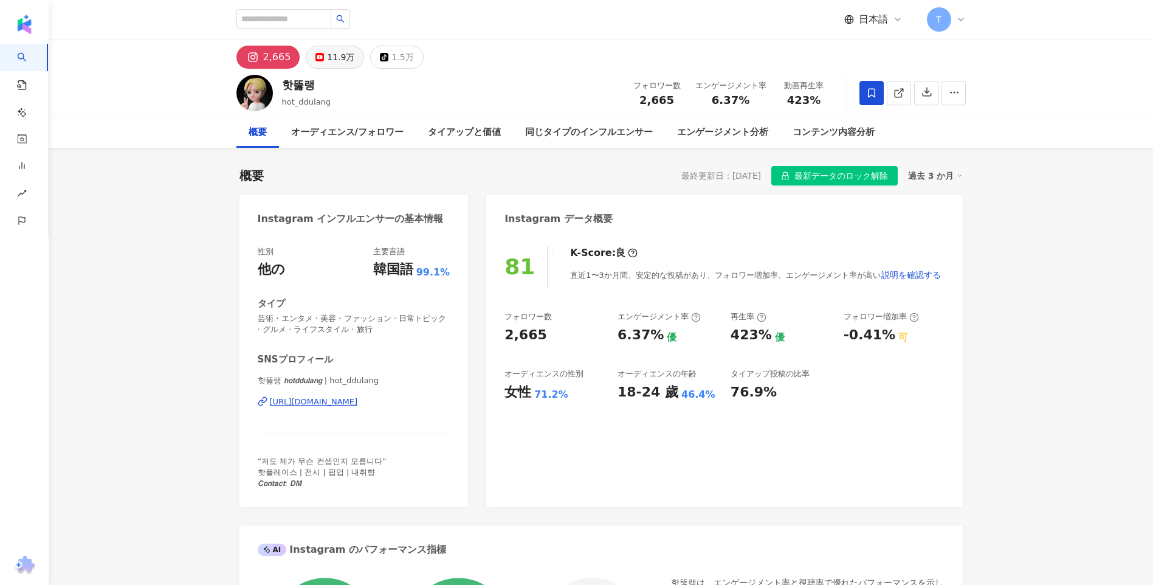
click at [335, 61] on div "11.9万" at bounding box center [340, 57] width 27 height 17
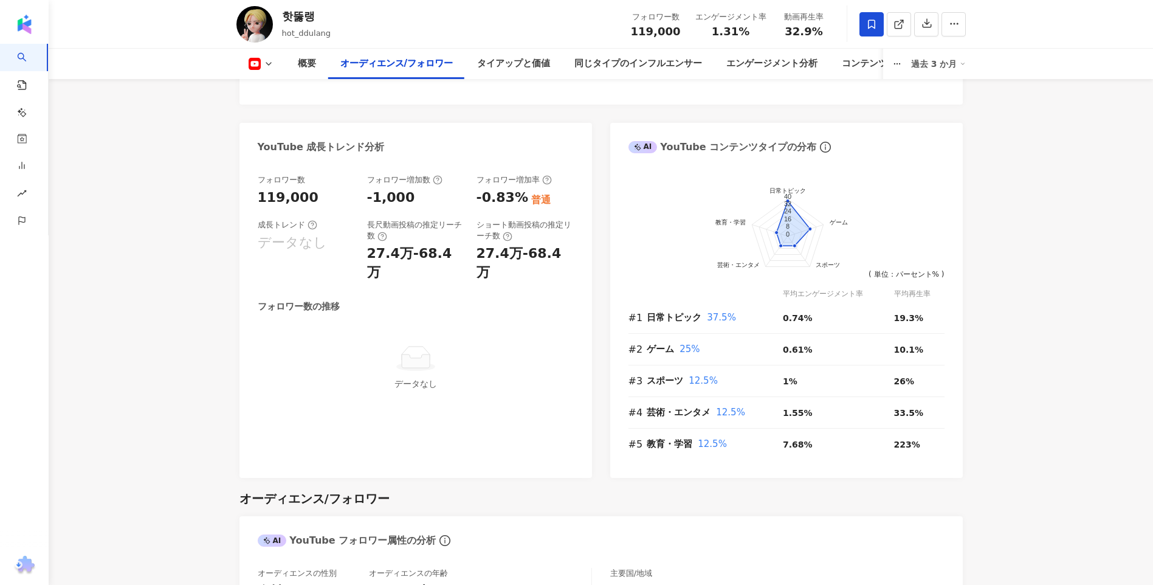
scroll to position [608, 0]
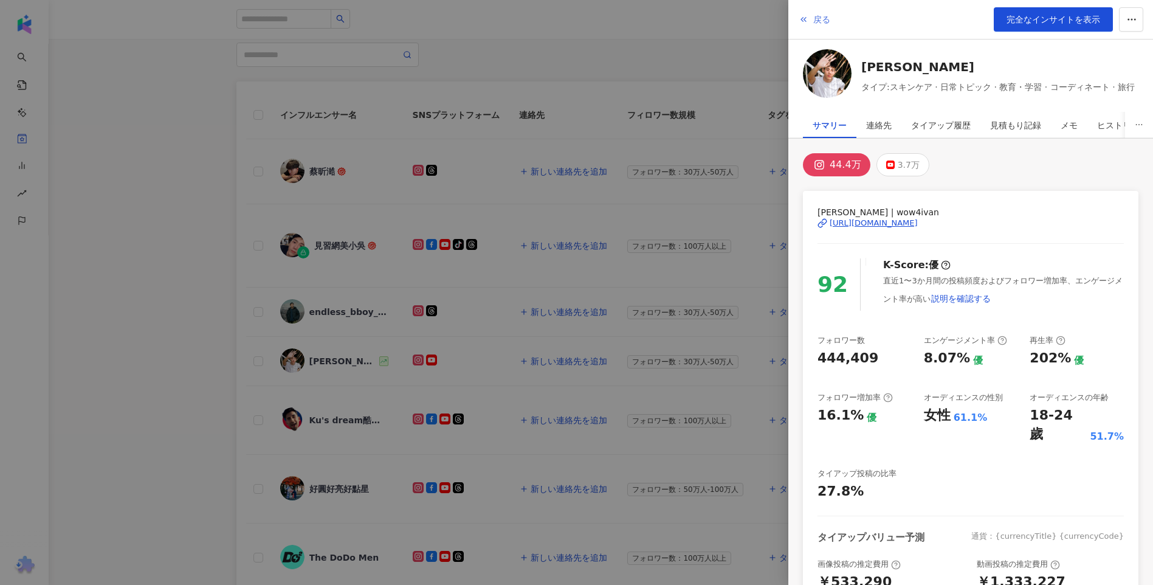
scroll to position [122, 0]
click at [769, 33] on div at bounding box center [576, 292] width 1153 height 585
